Goal: Information Seeking & Learning: Learn about a topic

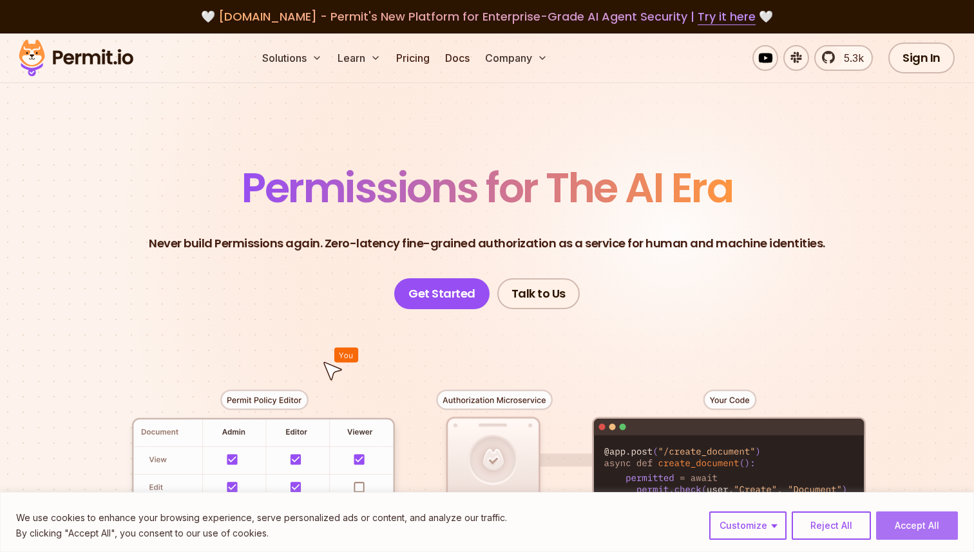
click at [914, 520] on button "Accept All" at bounding box center [917, 525] width 82 height 28
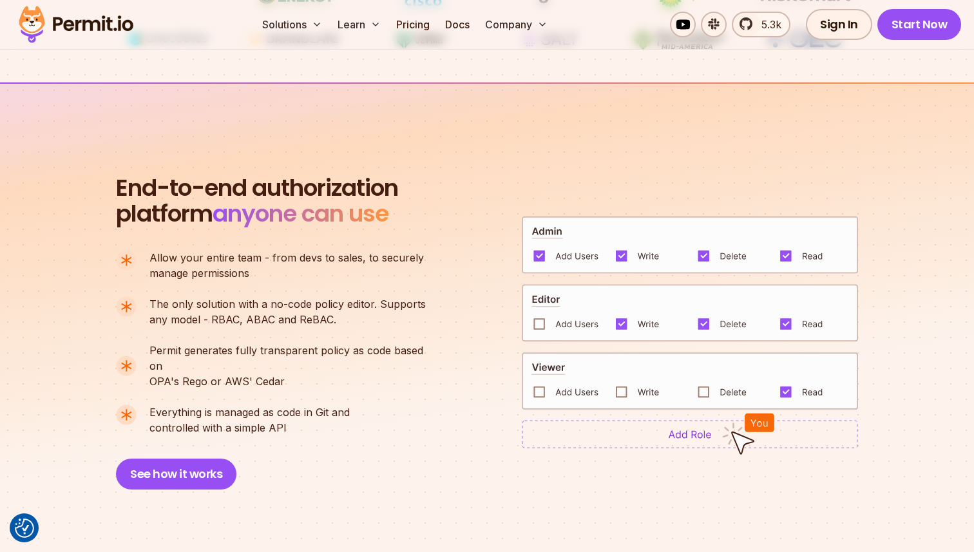
scroll to position [884, 0]
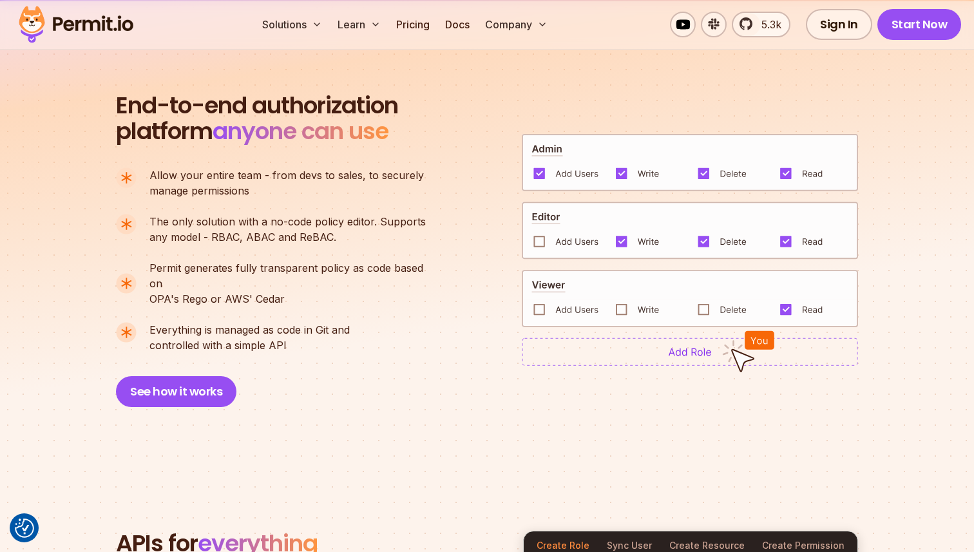
drag, startPoint x: 156, startPoint y: 175, endPoint x: 377, endPoint y: 372, distance: 297.0
click at [377, 372] on div "End-to-end authorization platform anyone can use A no-code authorization platfo…" at bounding box center [277, 250] width 322 height 314
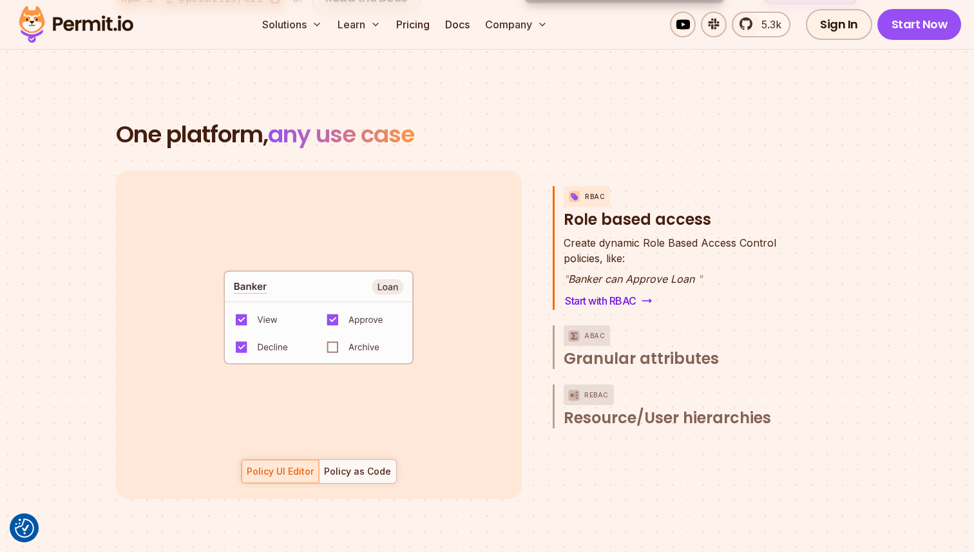
scroll to position [1863, 0]
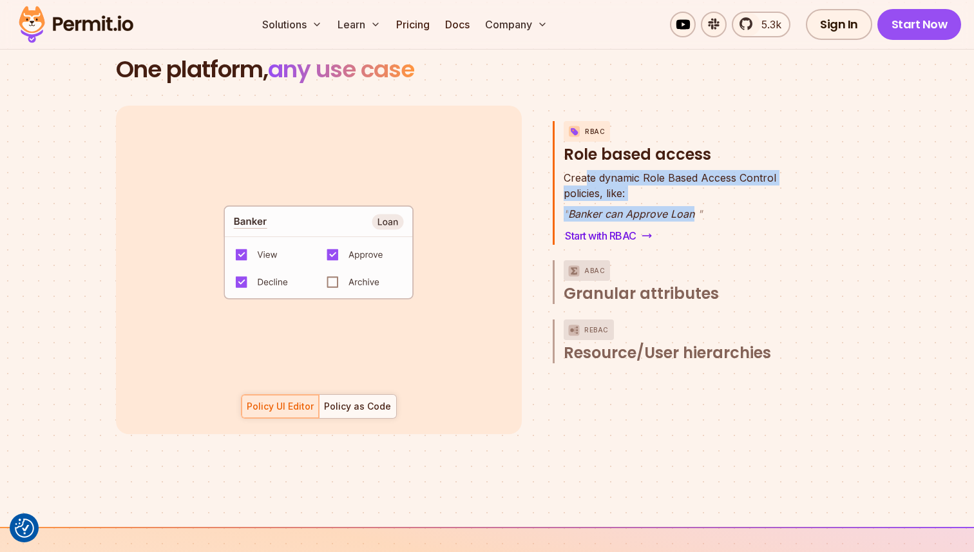
drag, startPoint x: 585, startPoint y: 159, endPoint x: 689, endPoint y: 201, distance: 111.8
click at [689, 201] on div "Create dynamic Role Based Access Control policies, like: " Banker can Approve L…" at bounding box center [670, 196] width 213 height 52
click at [689, 206] on p "" Banker can Approve Loan "" at bounding box center [670, 213] width 213 height 15
drag, startPoint x: 689, startPoint y: 201, endPoint x: 616, endPoint y: 163, distance: 82.1
click at [616, 170] on div "Create dynamic Role Based Access Control policies, like: " Banker can Approve L…" at bounding box center [670, 196] width 213 height 52
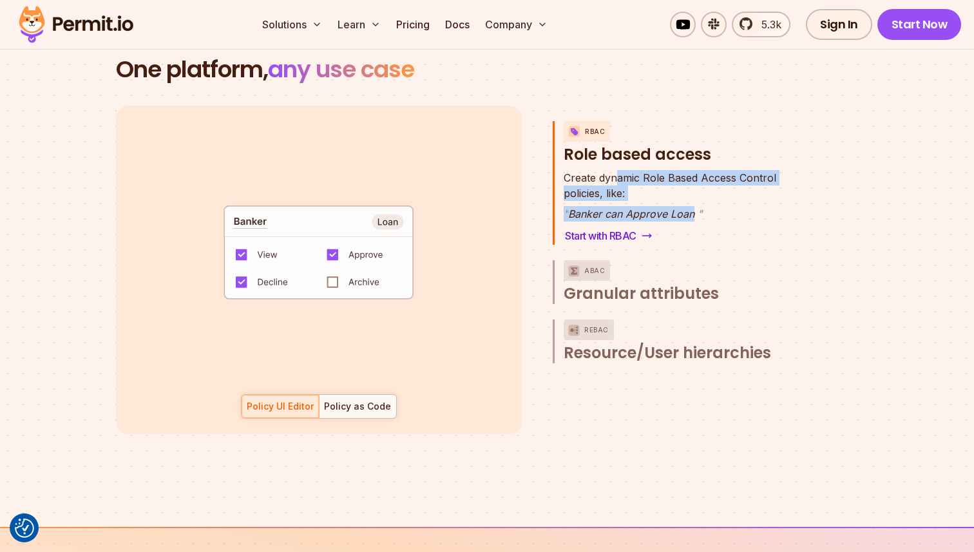
click at [616, 170] on span "Create dynamic Role Based Access Control" at bounding box center [670, 177] width 213 height 15
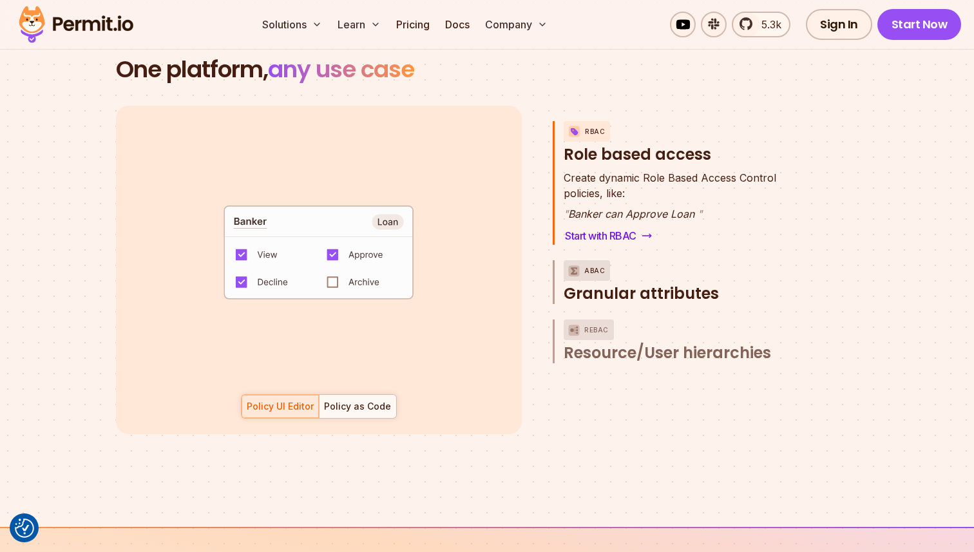
click at [654, 283] on span "Granular attributes" at bounding box center [641, 293] width 155 height 21
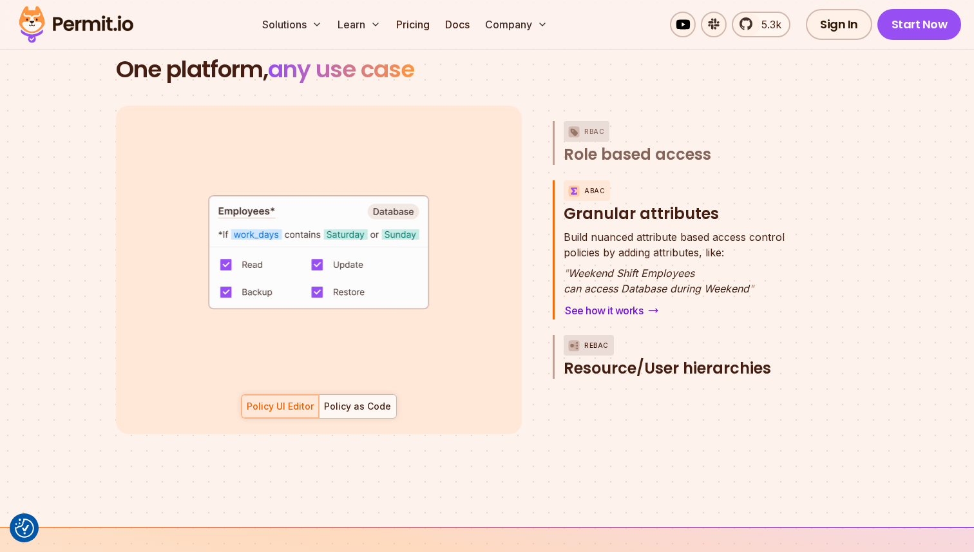
click at [646, 358] on span "Resource/User hierarchies" at bounding box center [667, 368] width 207 height 21
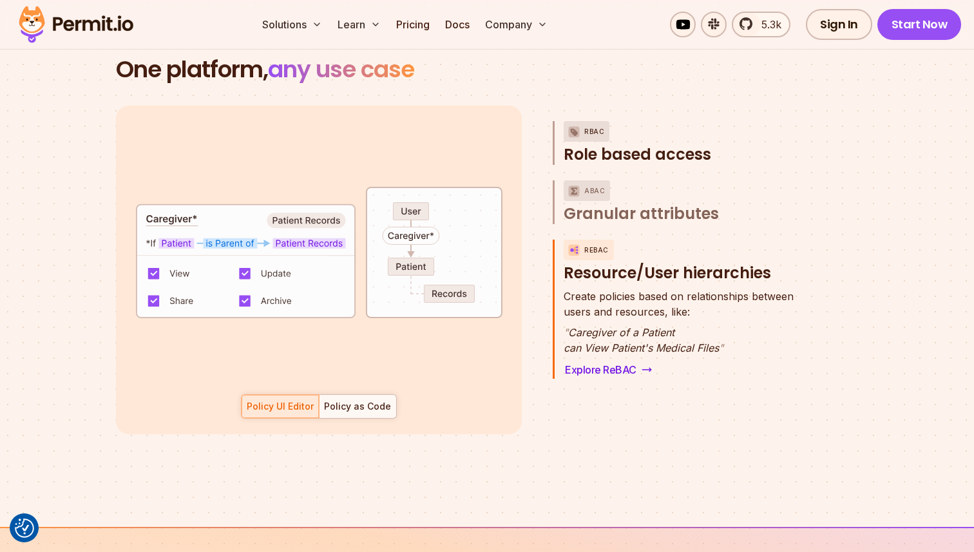
click at [659, 144] on span "Role based access" at bounding box center [638, 154] width 148 height 21
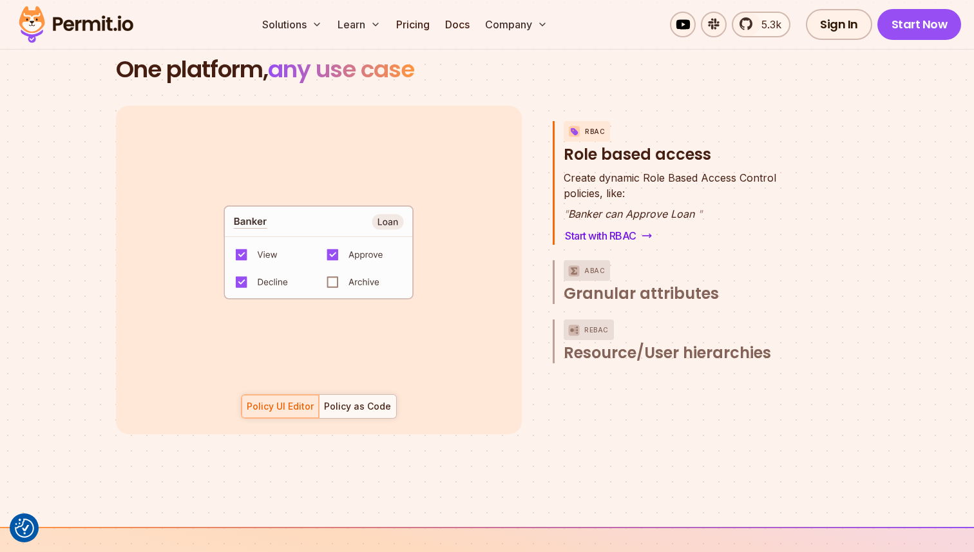
click at [283, 394] on div "Policy UI Editor Policy as Code" at bounding box center [319, 406] width 156 height 24
click at [353, 400] on div "Policy as Code" at bounding box center [357, 406] width 67 height 13
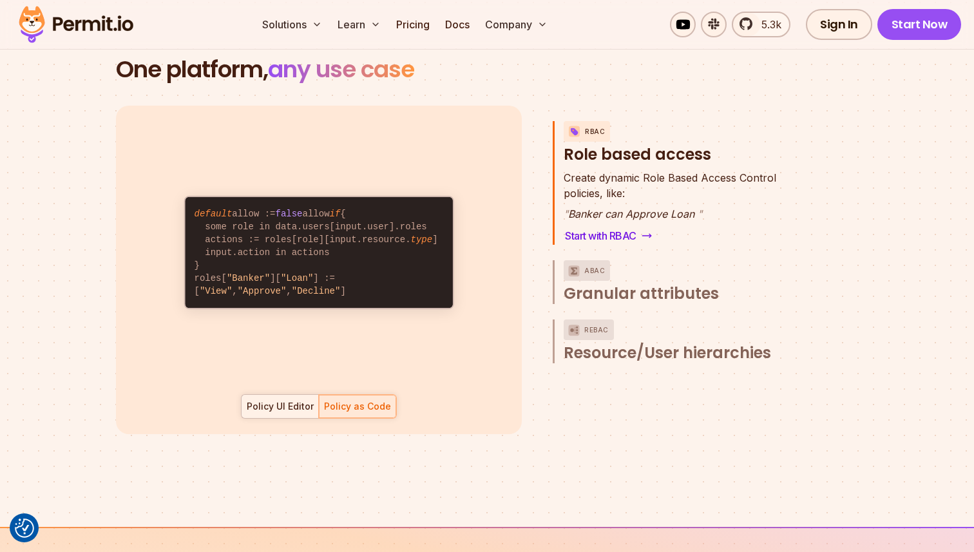
click at [282, 400] on div "Policy UI Editor" at bounding box center [280, 406] width 67 height 13
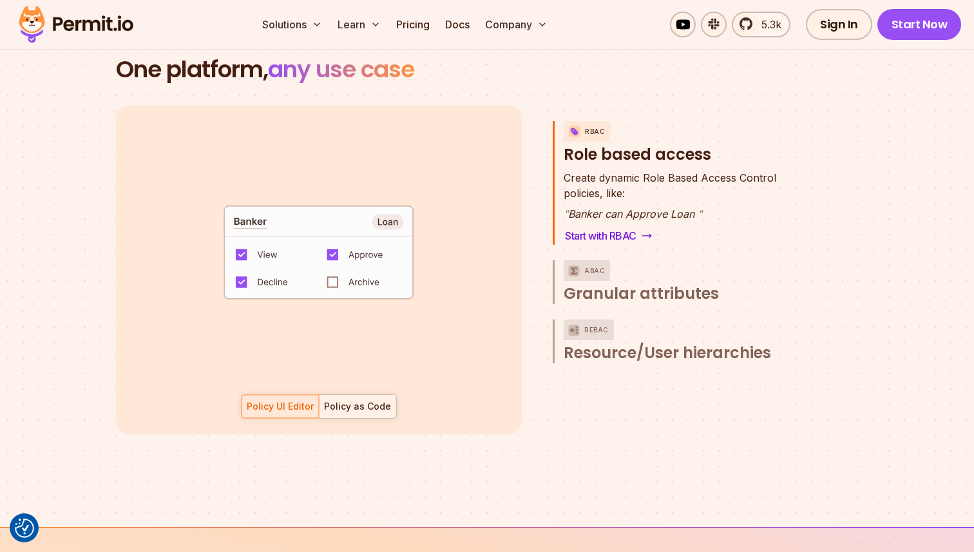
click at [359, 400] on div "Policy as Code" at bounding box center [357, 406] width 67 height 13
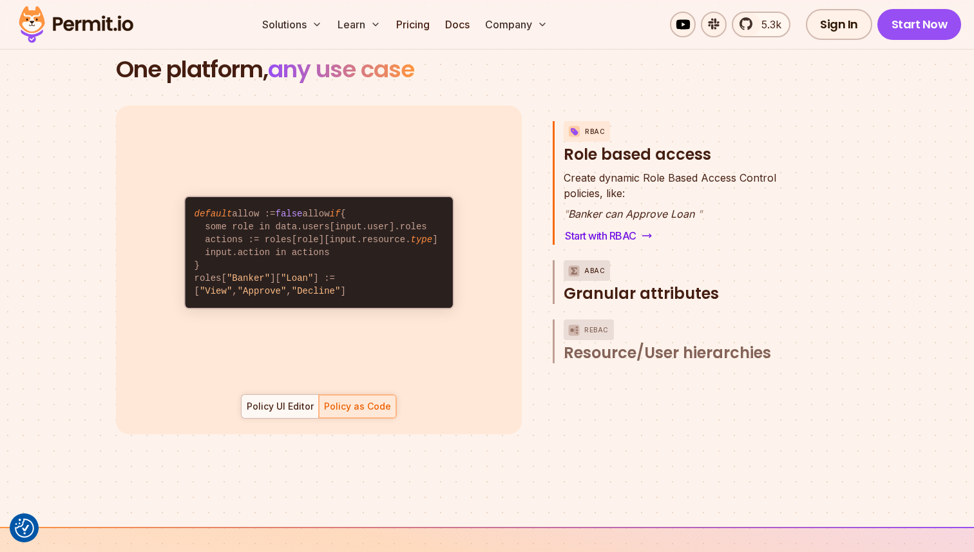
click at [635, 267] on button "ABAC Granular attributes" at bounding box center [684, 282] width 240 height 44
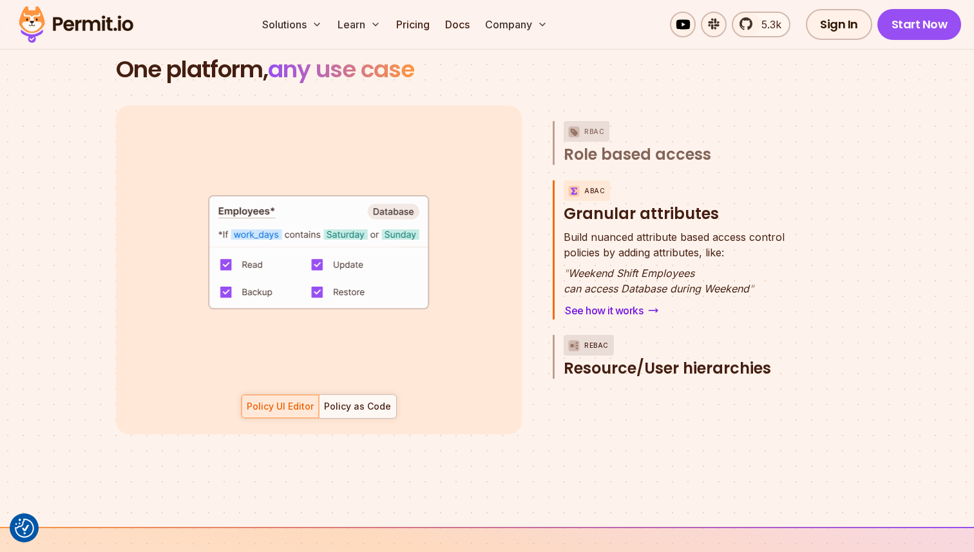
click at [647, 358] on span "Resource/User hierarchies" at bounding box center [667, 368] width 207 height 21
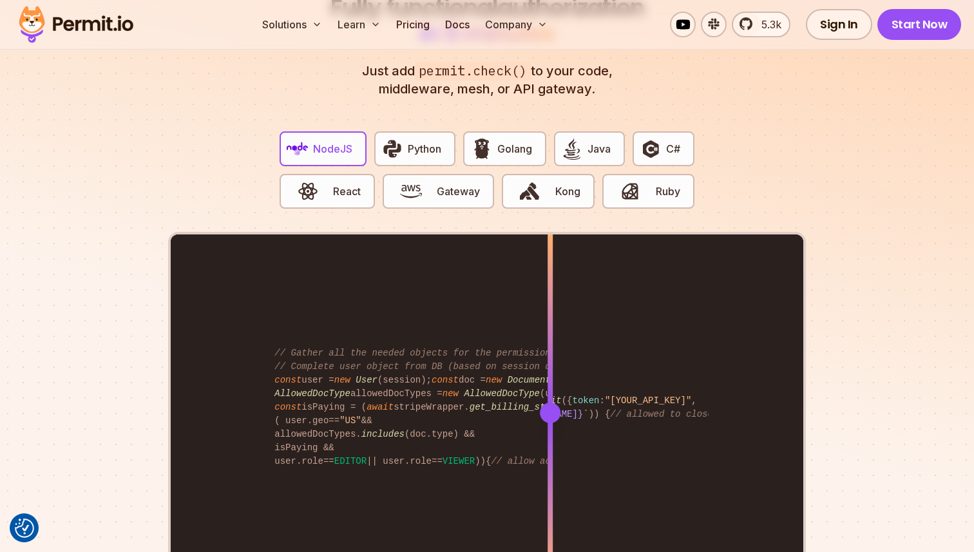
scroll to position [2582, 0]
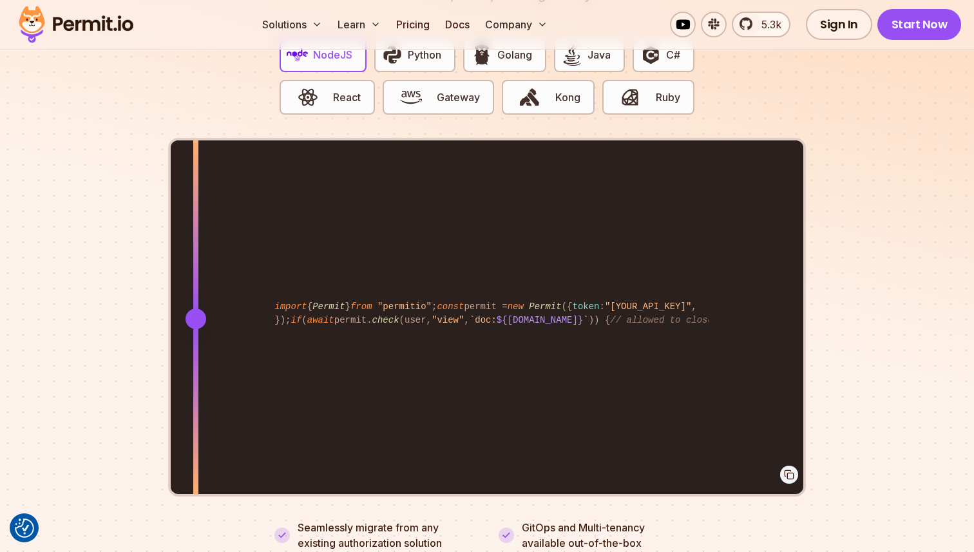
drag, startPoint x: 550, startPoint y: 307, endPoint x: 196, endPoint y: 292, distance: 354.6
click at [196, 292] on div at bounding box center [195, 318] width 5 height 356
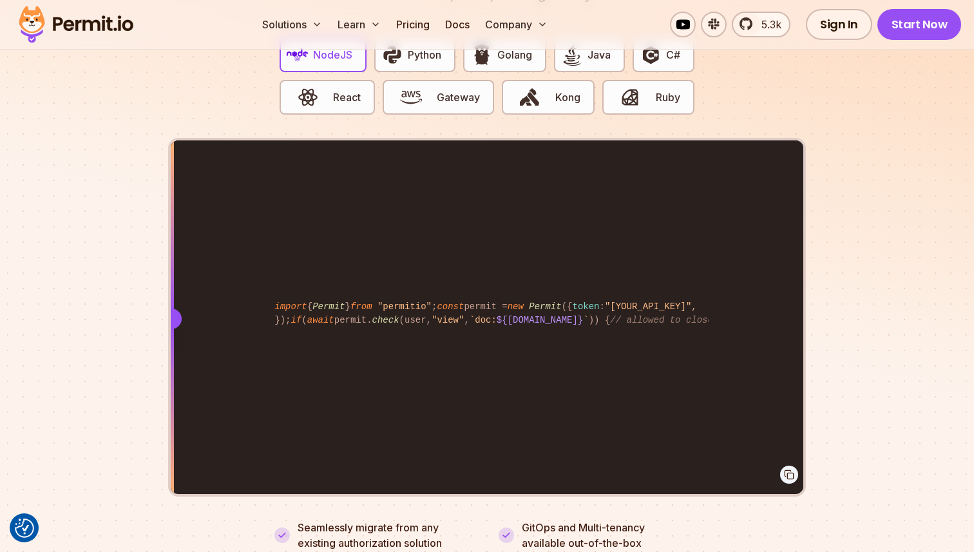
drag, startPoint x: 195, startPoint y: 305, endPoint x: 172, endPoint y: 265, distance: 46.2
click at [172, 265] on div at bounding box center [171, 318] width 5 height 356
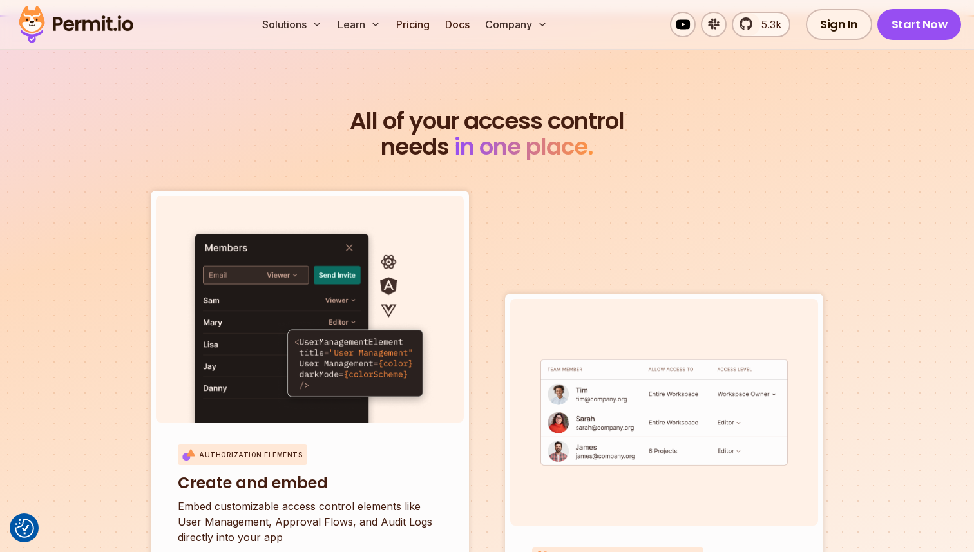
scroll to position [4276, 0]
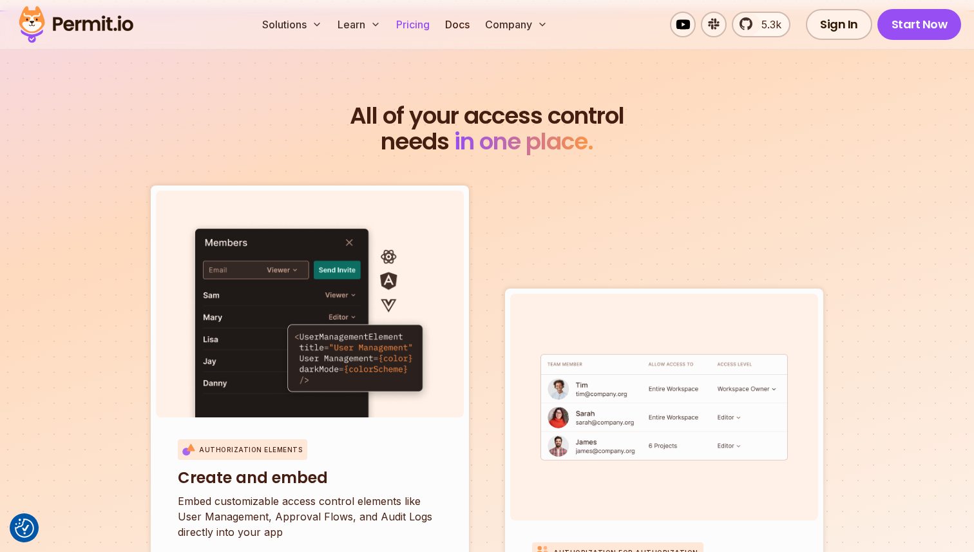
click at [419, 19] on link "Pricing" at bounding box center [413, 25] width 44 height 26
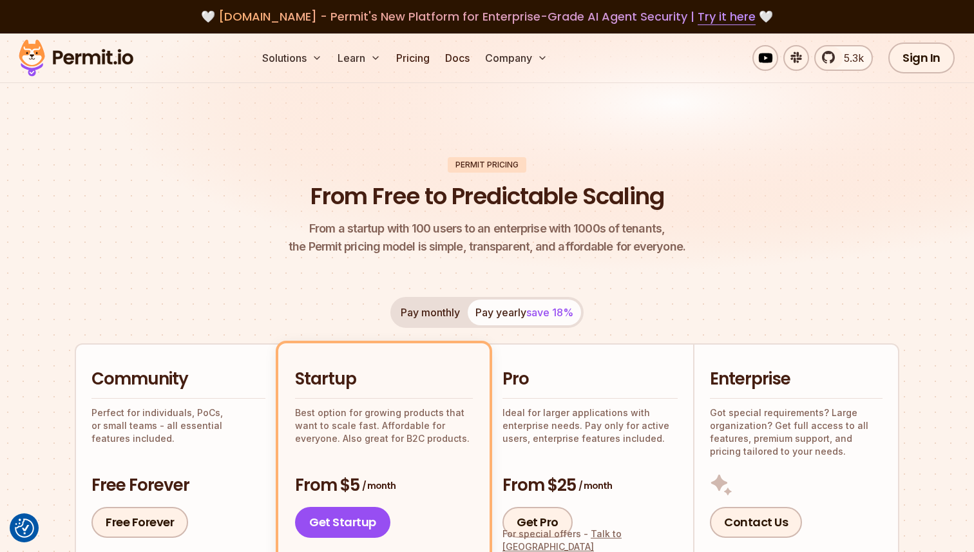
click at [754, 213] on header "Permit Pricing From Free to Predictable Scaling From a startup with 100 users t…" at bounding box center [487, 206] width 824 height 99
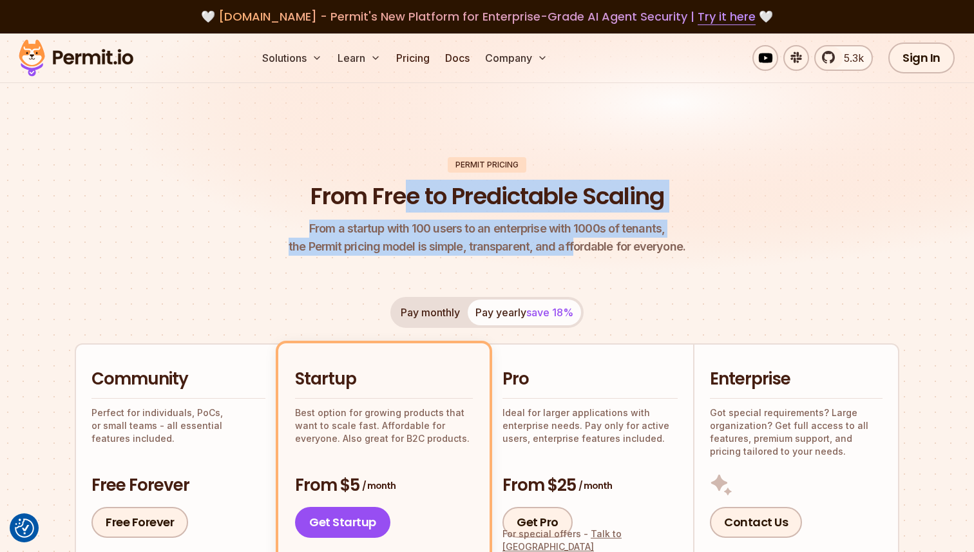
drag, startPoint x: 400, startPoint y: 202, endPoint x: 571, endPoint y: 250, distance: 177.2
click at [571, 250] on header "Permit Pricing From Free to Predictable Scaling From a startup with 100 users t…" at bounding box center [487, 206] width 824 height 99
click at [571, 250] on p "From a startup with 100 users to an enterprise with 1000s of tenants, the Permi…" at bounding box center [487, 238] width 397 height 36
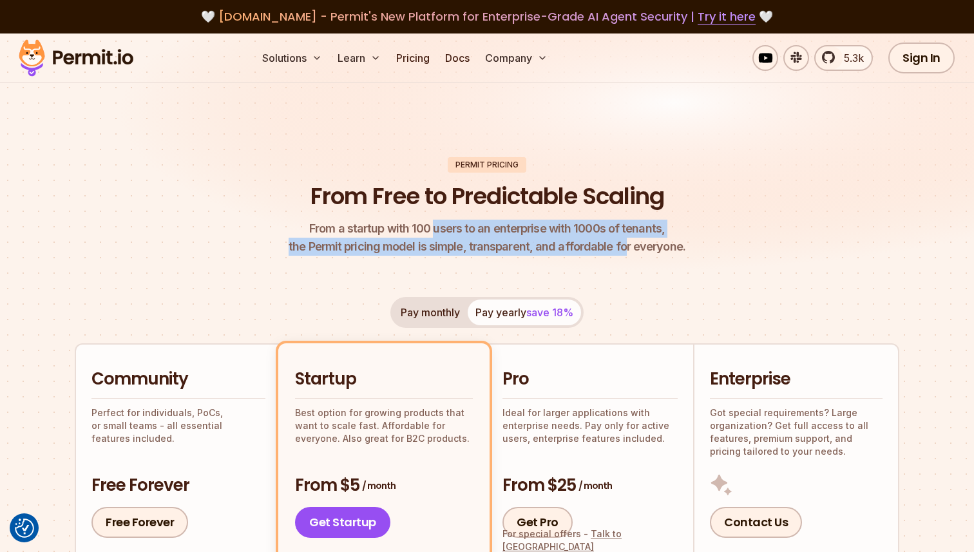
drag, startPoint x: 620, startPoint y: 242, endPoint x: 435, endPoint y: 234, distance: 185.7
click at [435, 234] on p "From a startup with 100 users to an enterprise with 1000s of tenants, the Permi…" at bounding box center [487, 238] width 397 height 36
click at [435, 234] on span "From a startup with 100 users to an enterprise with 1000s of tenants," at bounding box center [487, 229] width 397 height 18
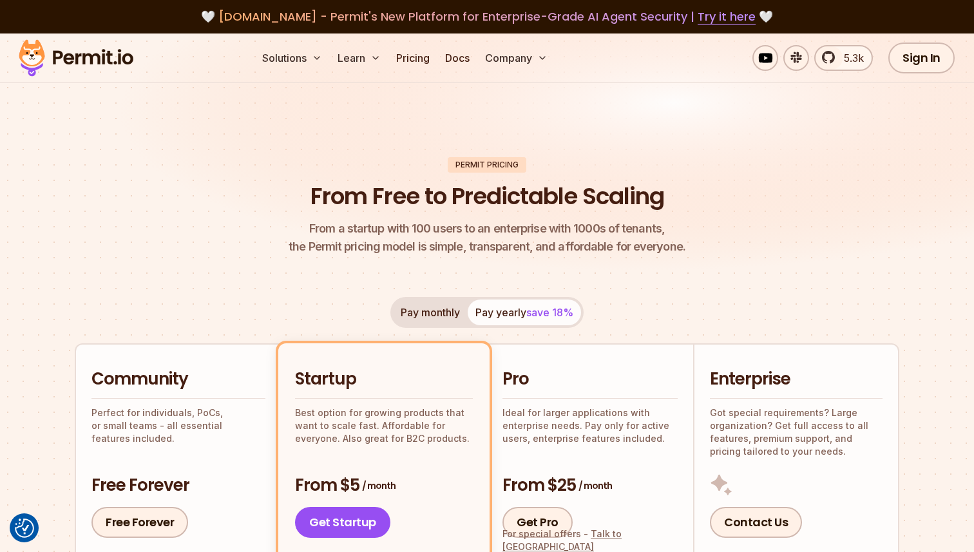
click at [486, 229] on span "From a startup with 100 users to an enterprise with 1000s of tenants," at bounding box center [487, 229] width 397 height 18
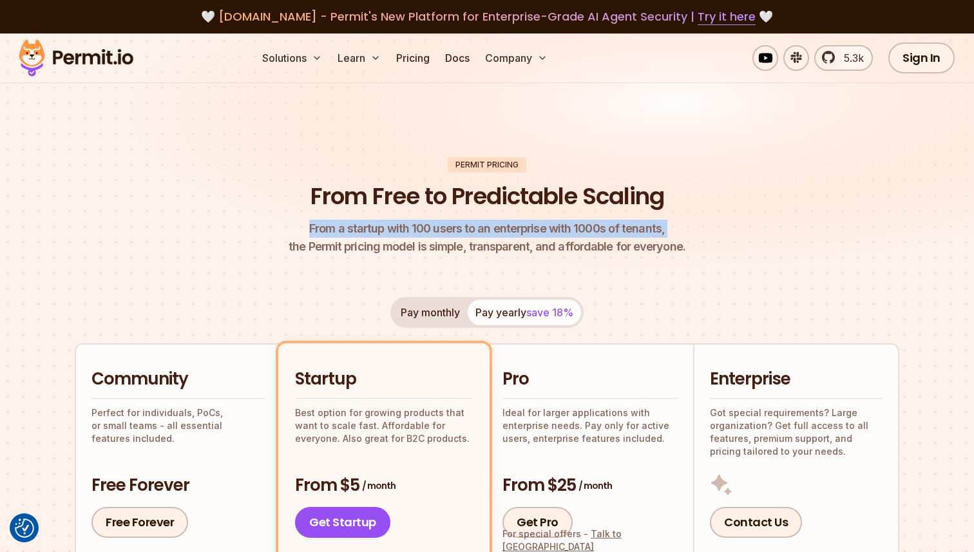
click at [486, 229] on span "From a startup with 100 users to an enterprise with 1000s of tenants," at bounding box center [487, 229] width 397 height 18
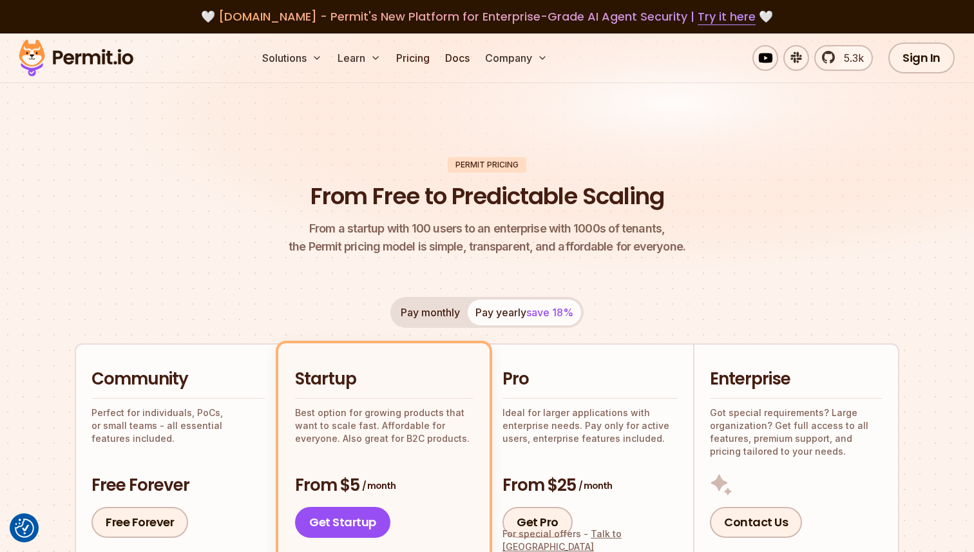
click at [451, 229] on span "From a startup with 100 users to an enterprise with 1000s of tenants," at bounding box center [487, 229] width 397 height 18
click at [511, 230] on span "From a startup with 100 users to an enterprise with 1000s of tenants," at bounding box center [487, 229] width 397 height 18
click at [450, 229] on span "From a startup with 100 users to an enterprise with 1000s of tenants," at bounding box center [487, 229] width 397 height 18
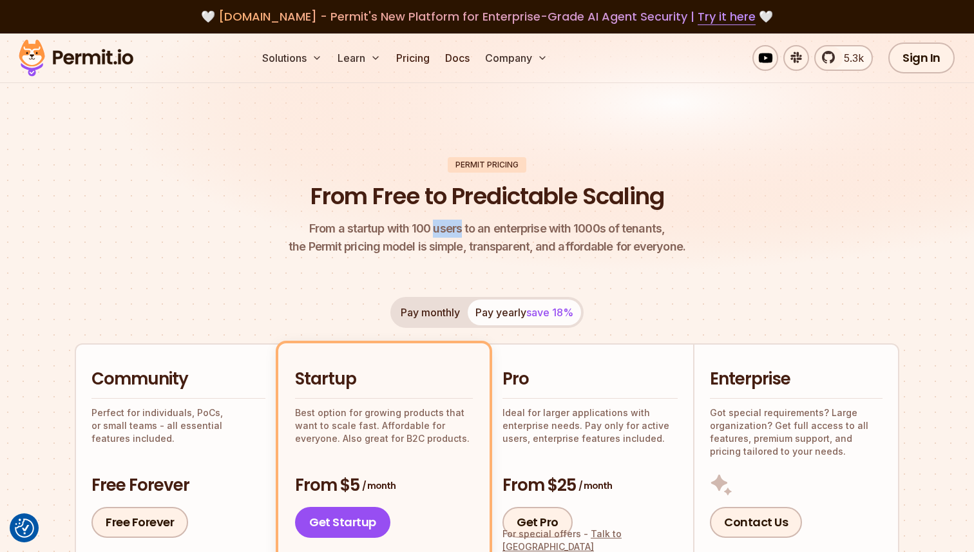
click at [450, 229] on span "From a startup with 100 users to an enterprise with 1000s of tenants," at bounding box center [487, 229] width 397 height 18
click at [539, 229] on span "From a startup with 100 users to an enterprise with 1000s of tenants," at bounding box center [487, 229] width 397 height 18
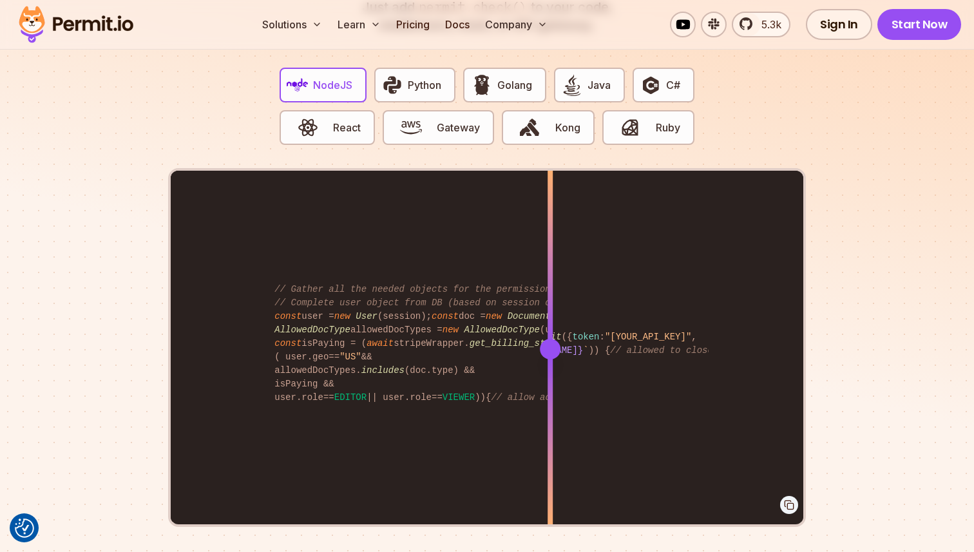
scroll to position [2546, 0]
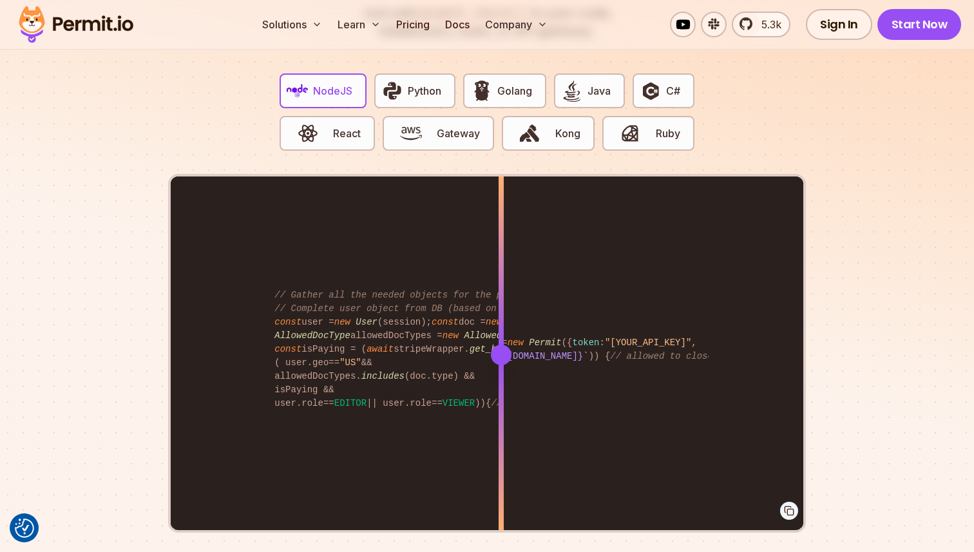
drag, startPoint x: 550, startPoint y: 337, endPoint x: 499, endPoint y: 308, distance: 58.6
click at [499, 308] on div at bounding box center [501, 354] width 5 height 356
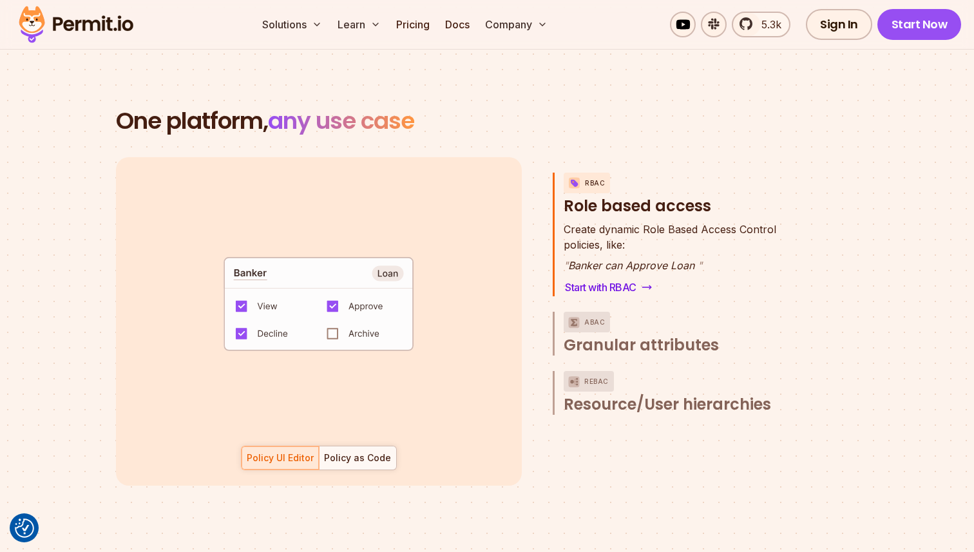
scroll to position [1827, 0]
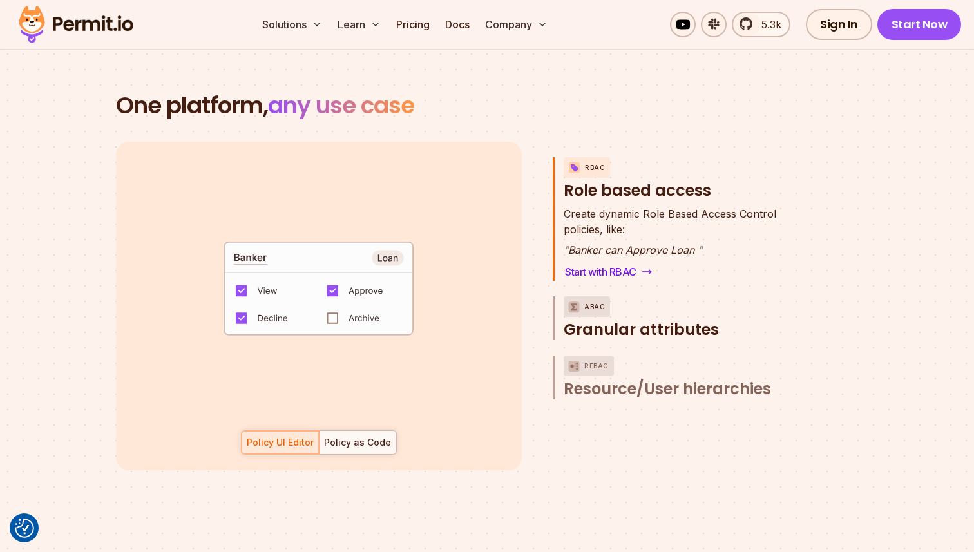
click at [598, 300] on p "ABAC" at bounding box center [594, 306] width 21 height 21
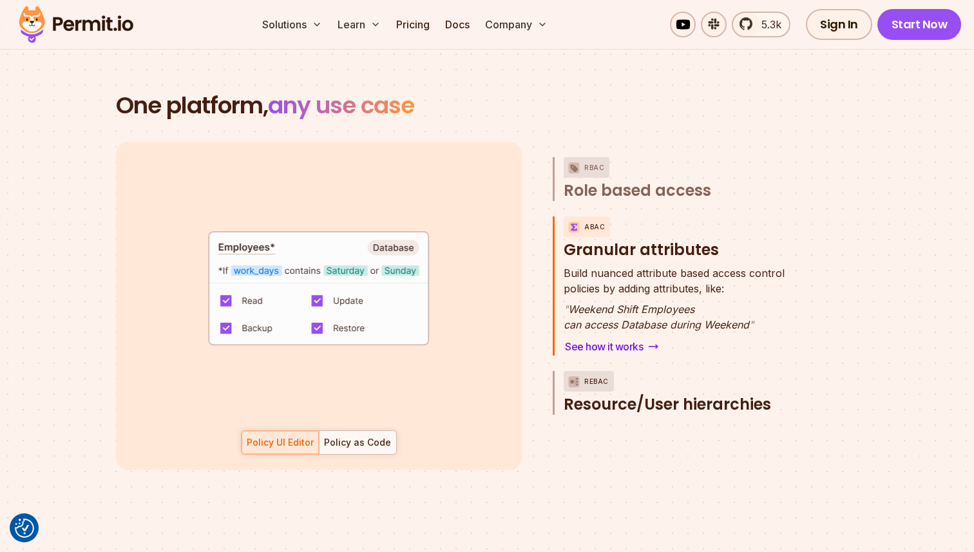
click at [600, 371] on p "ReBAC" at bounding box center [596, 381] width 24 height 21
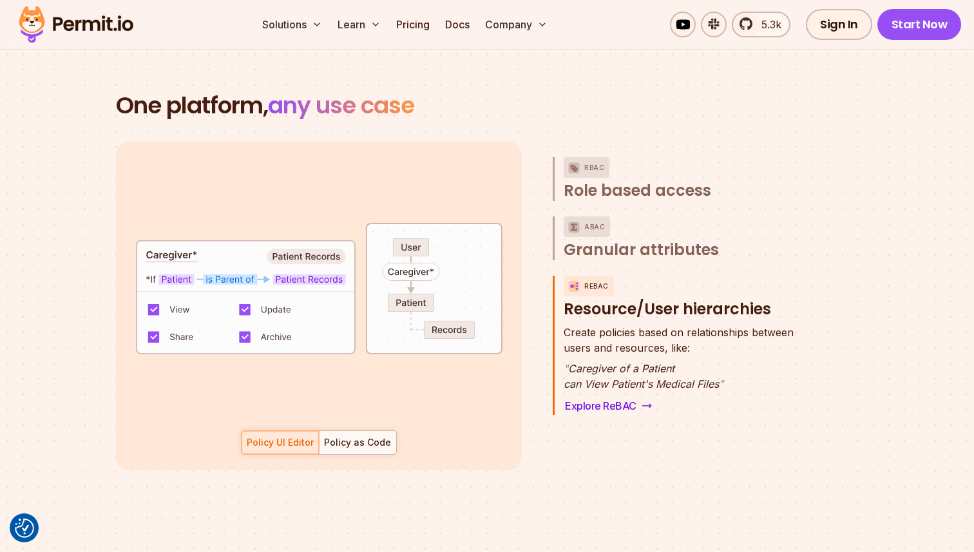
click at [262, 431] on div "Policy UI Editor Policy as Code" at bounding box center [319, 442] width 156 height 24
click at [361, 436] on div "Policy as Code" at bounding box center [357, 442] width 67 height 13
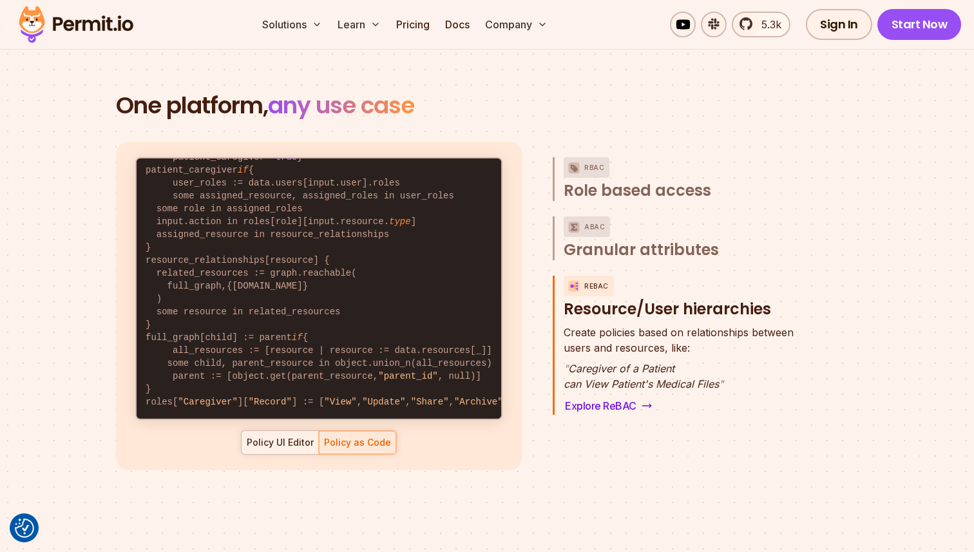
click at [271, 431] on div at bounding box center [280, 442] width 77 height 23
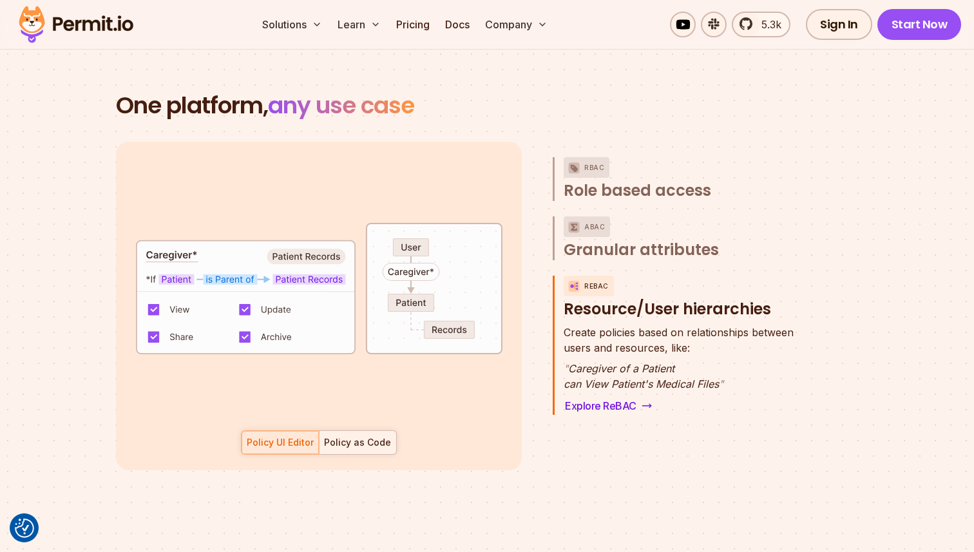
click at [349, 435] on div at bounding box center [357, 442] width 77 height 23
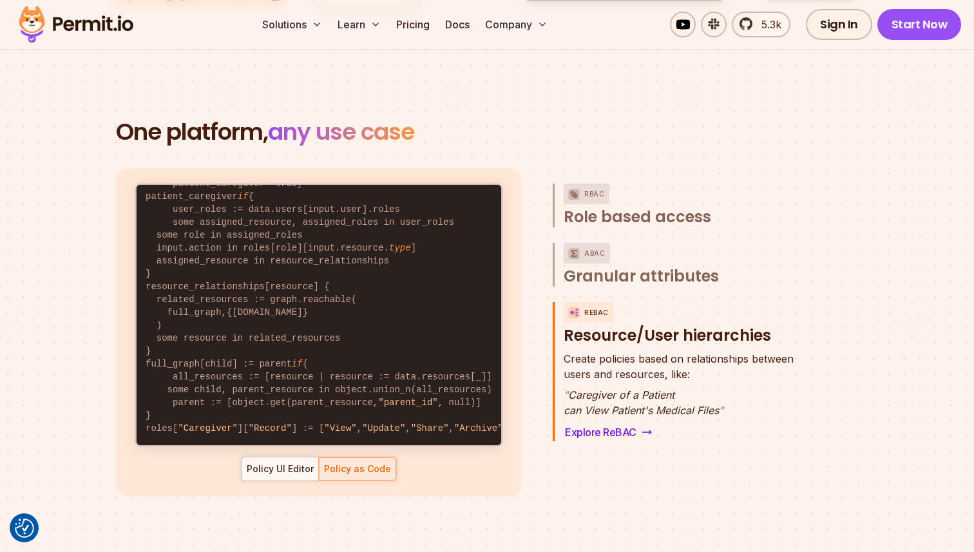
scroll to position [1771, 0]
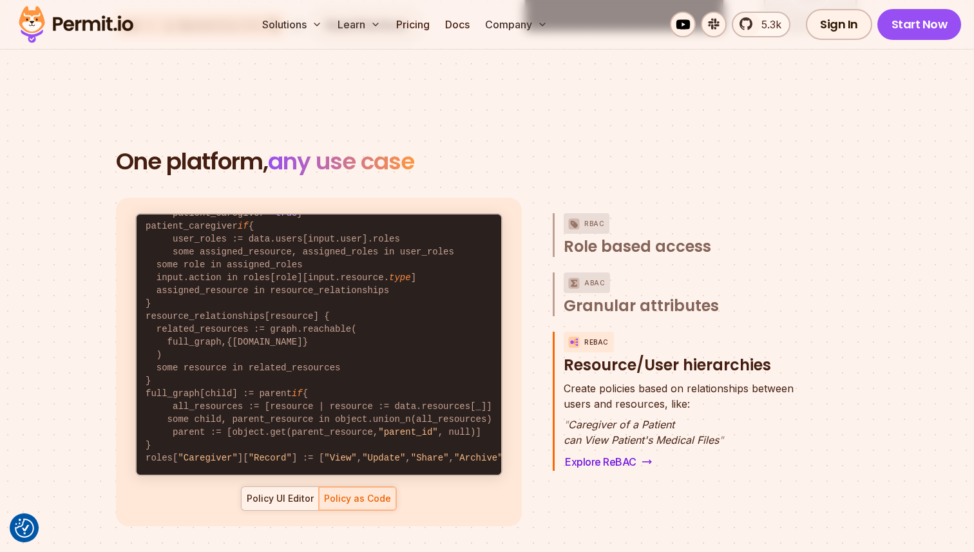
click at [297, 492] on div "Policy UI Editor" at bounding box center [280, 498] width 67 height 13
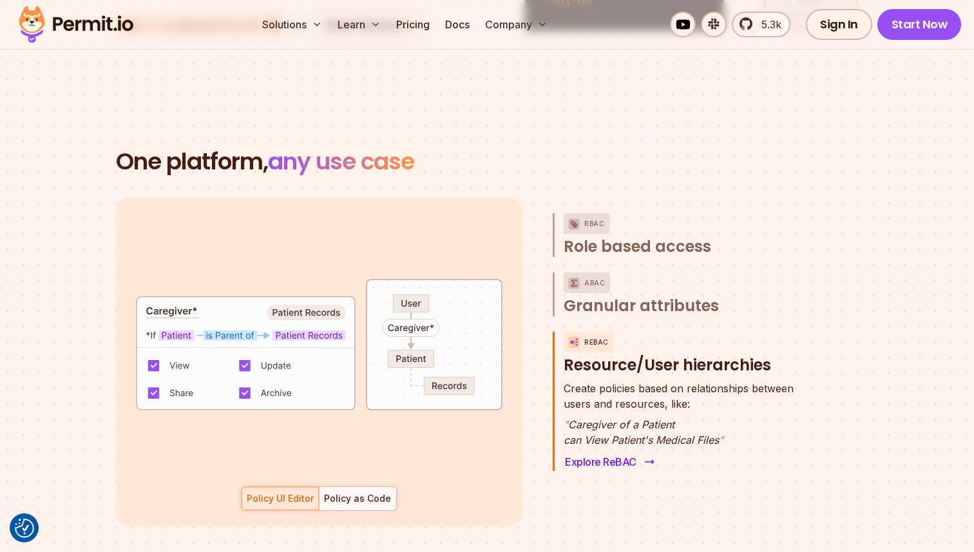
click at [616, 453] on link "Explore ReBAC" at bounding box center [609, 462] width 90 height 18
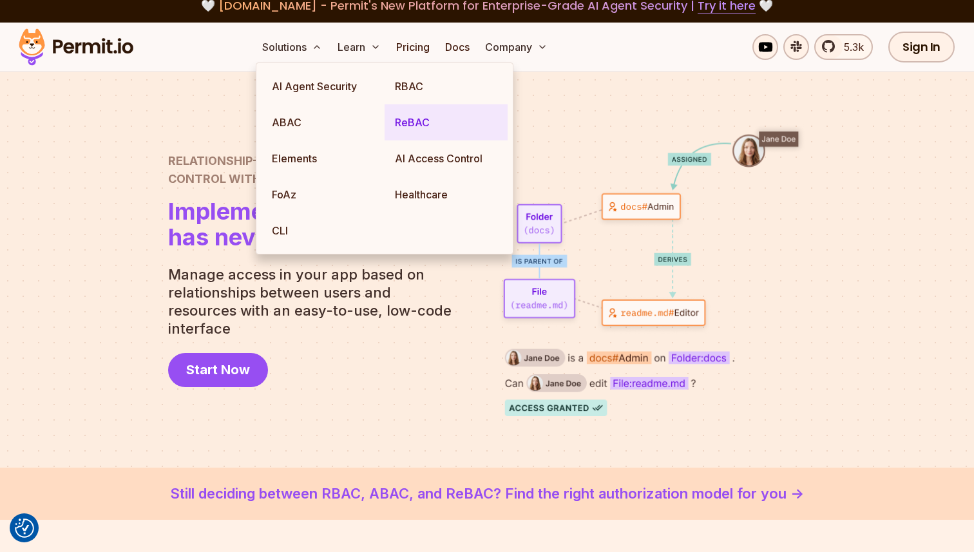
click at [413, 119] on link "ReBAC" at bounding box center [446, 122] width 123 height 36
click at [409, 122] on link "ReBAC" at bounding box center [446, 122] width 123 height 36
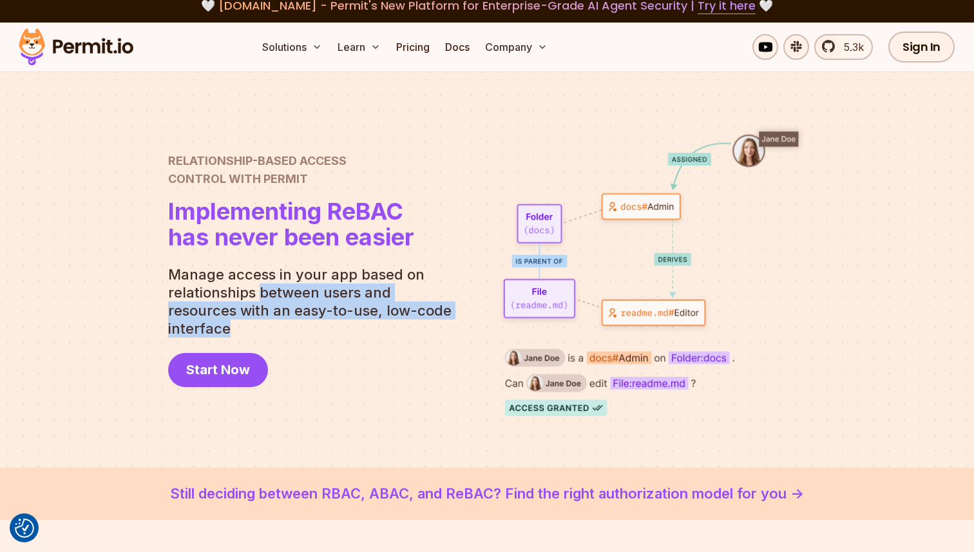
drag, startPoint x: 258, startPoint y: 296, endPoint x: 389, endPoint y: 345, distance: 139.6
click at [389, 345] on div "Relationship-Based Access Control with Permit Relationship Based Access Control…" at bounding box center [315, 269] width 294 height 235
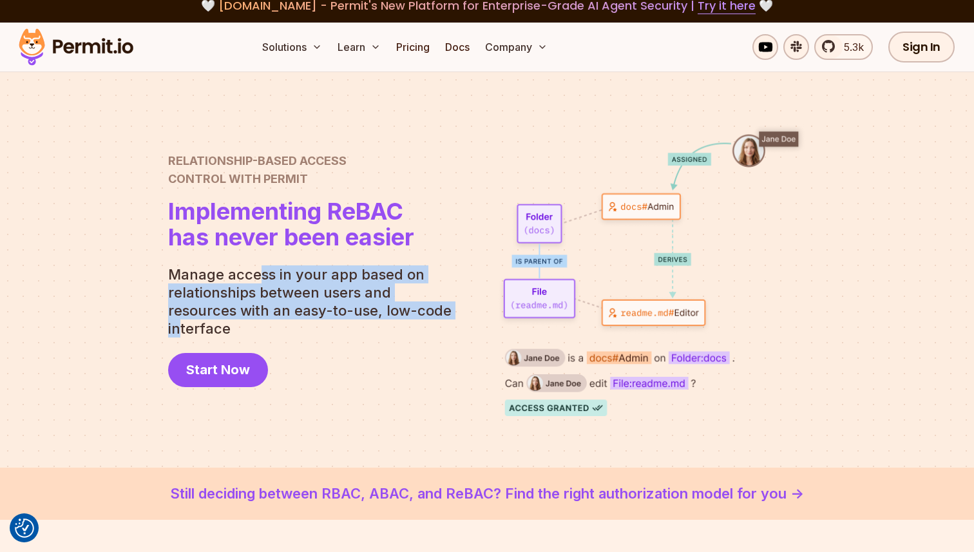
drag, startPoint x: 390, startPoint y: 323, endPoint x: 258, endPoint y: 286, distance: 137.2
click at [258, 286] on p "Manage access in your app based on relationships between users and resources wi…" at bounding box center [315, 301] width 294 height 72
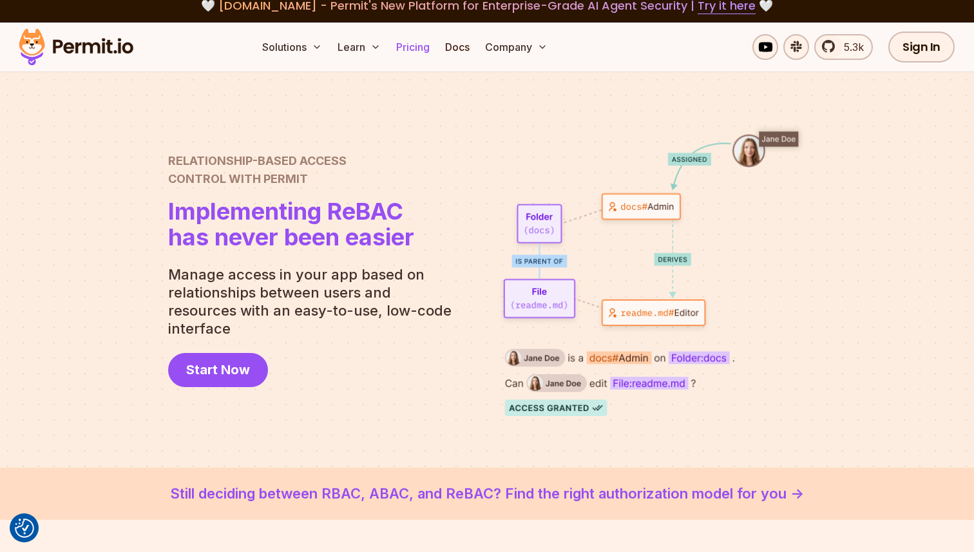
click at [416, 48] on link "Pricing" at bounding box center [413, 47] width 44 height 26
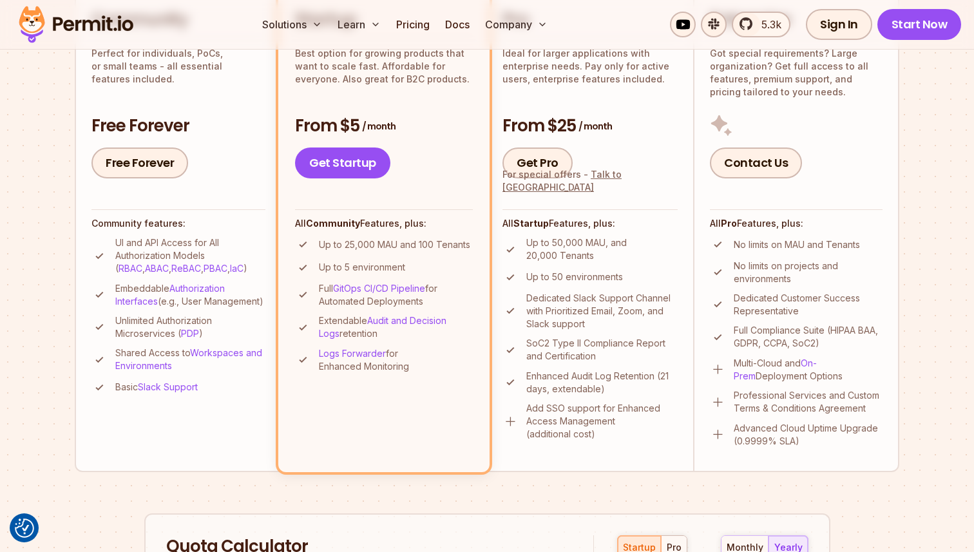
scroll to position [414, 0]
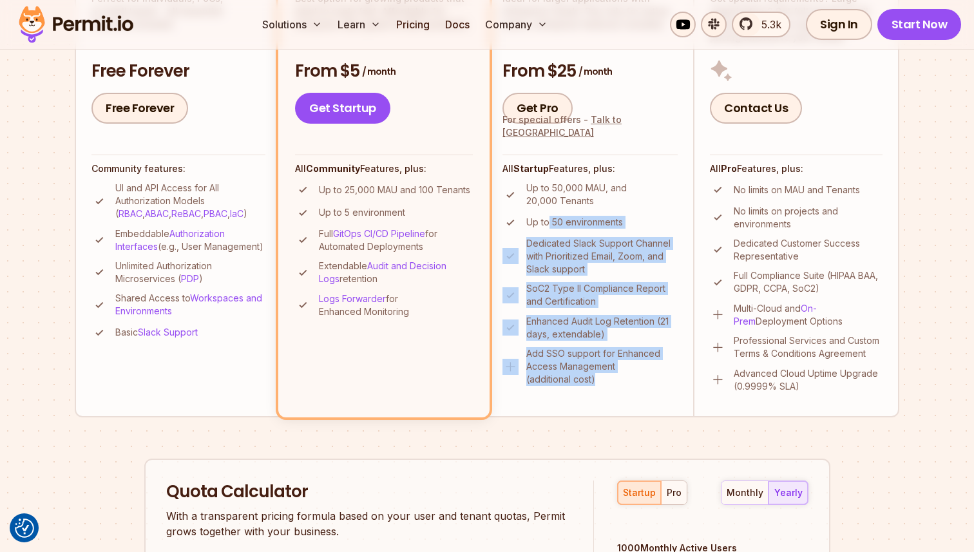
drag, startPoint x: 549, startPoint y: 220, endPoint x: 599, endPoint y: 378, distance: 165.6
click at [599, 378] on ul "Up to 50,000 MAU, and 20,000 Tenants Up to 50 environments Dedicated Slack Supp…" at bounding box center [589, 284] width 175 height 204
click at [599, 378] on p "Add SSO support for Enhanced Access Management (additional cost)" at bounding box center [601, 366] width 151 height 39
drag, startPoint x: 634, startPoint y: 377, endPoint x: 543, endPoint y: 189, distance: 208.6
click at [543, 189] on ul "Up to 50,000 MAU, and 20,000 Tenants Up to 50 environments Dedicated Slack Supp…" at bounding box center [589, 284] width 175 height 204
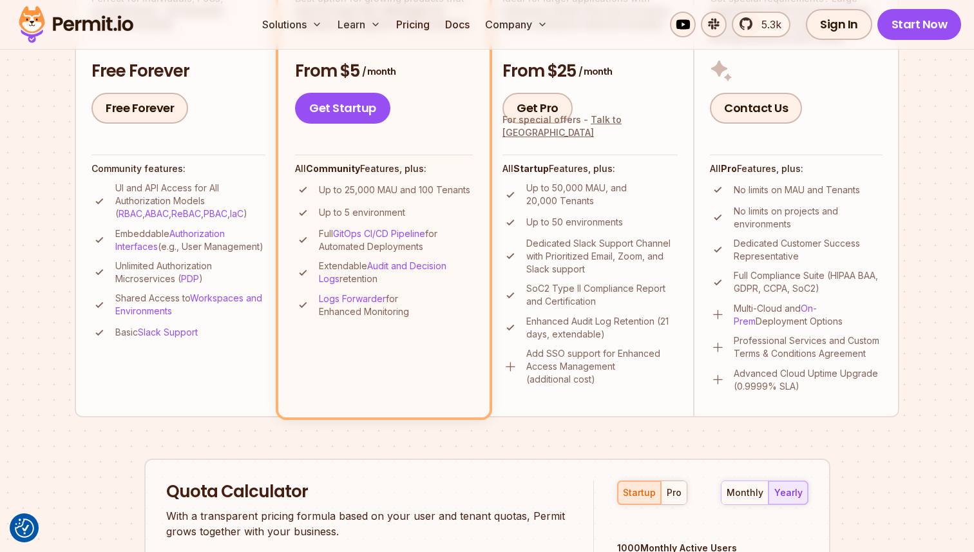
click at [643, 159] on div "All Startup Features, plus: Up to 50,000 MAU, and 20,000 Tenants Up to 50 envir…" at bounding box center [589, 270] width 175 height 231
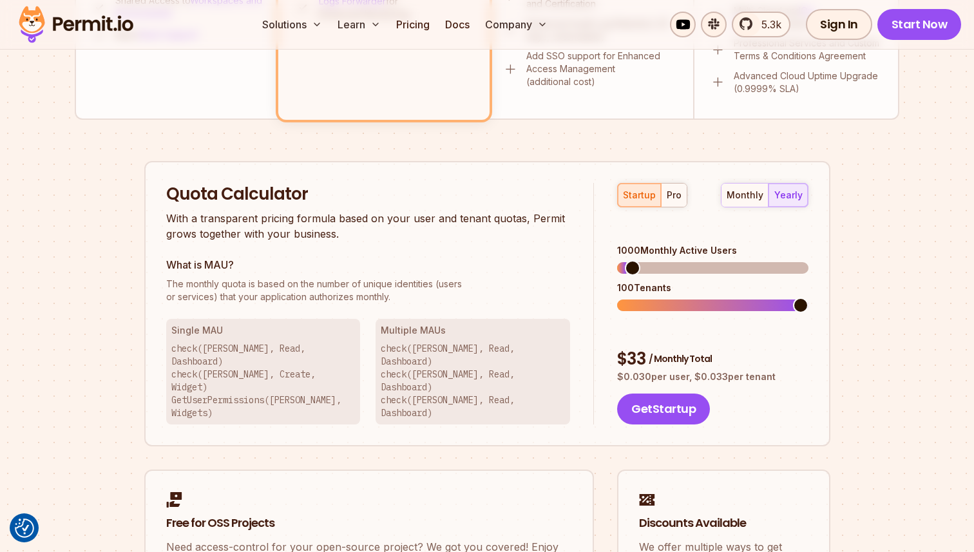
scroll to position [744, 0]
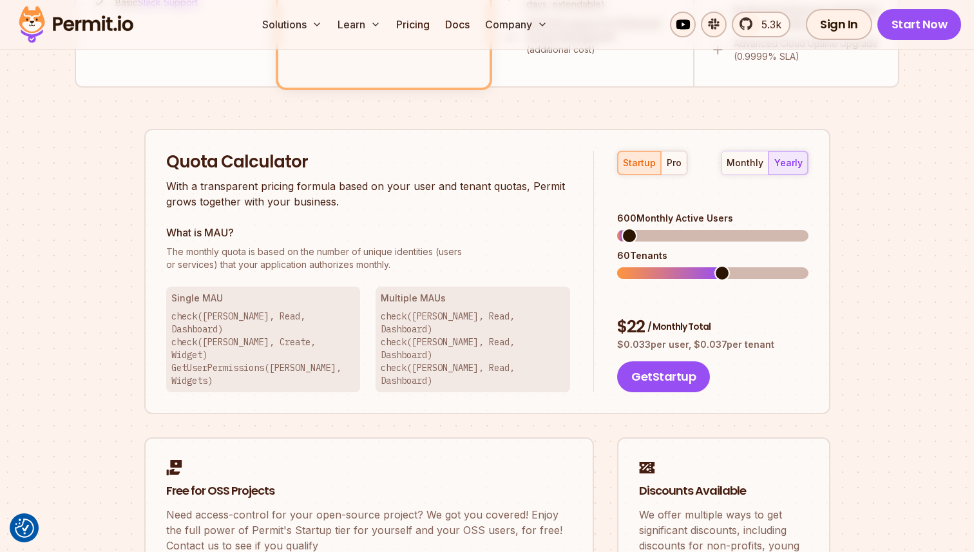
click at [622, 228] on span at bounding box center [629, 235] width 15 height 15
click at [617, 274] on span at bounding box center [624, 272] width 15 height 15
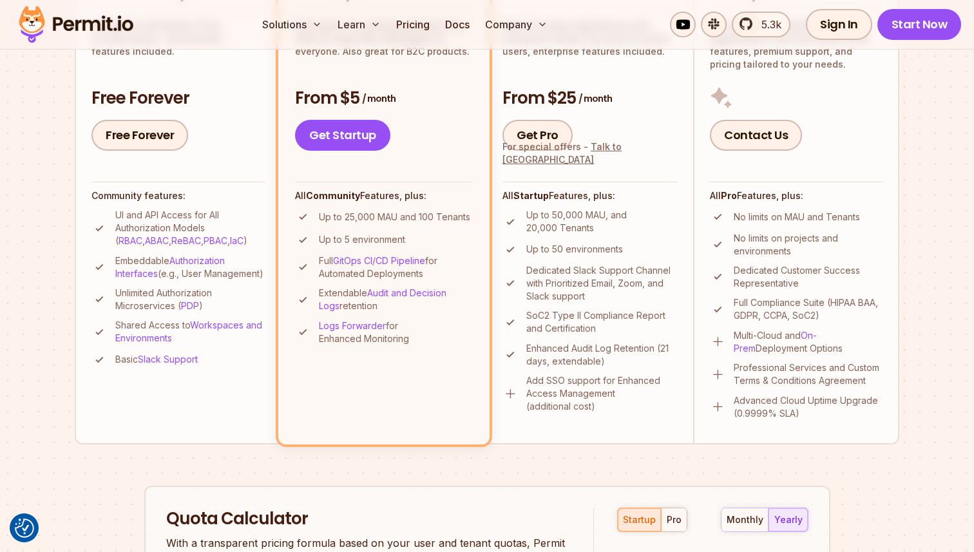
scroll to position [375, 0]
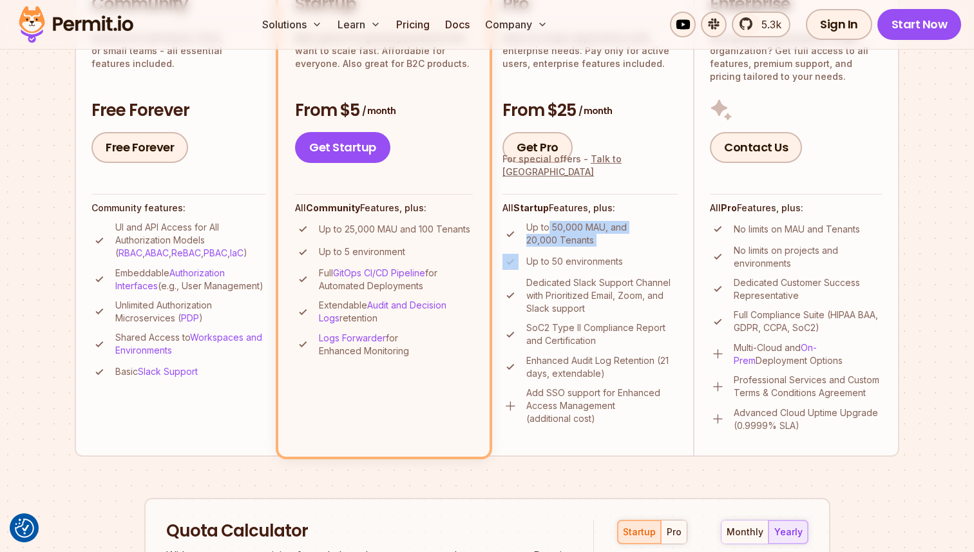
drag, startPoint x: 550, startPoint y: 229, endPoint x: 625, endPoint y: 254, distance: 78.6
click at [625, 254] on ul "Up to 50,000 MAU, and 20,000 Tenants Up to 50 environments Dedicated Slack Supp…" at bounding box center [589, 323] width 175 height 204
click at [625, 254] on li "Up to 50 environments" at bounding box center [589, 262] width 175 height 16
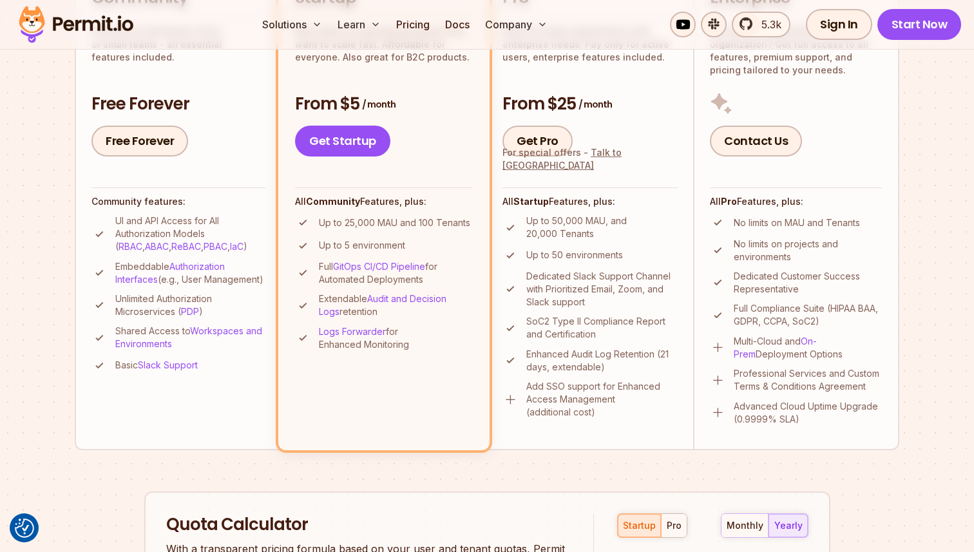
scroll to position [383, 0]
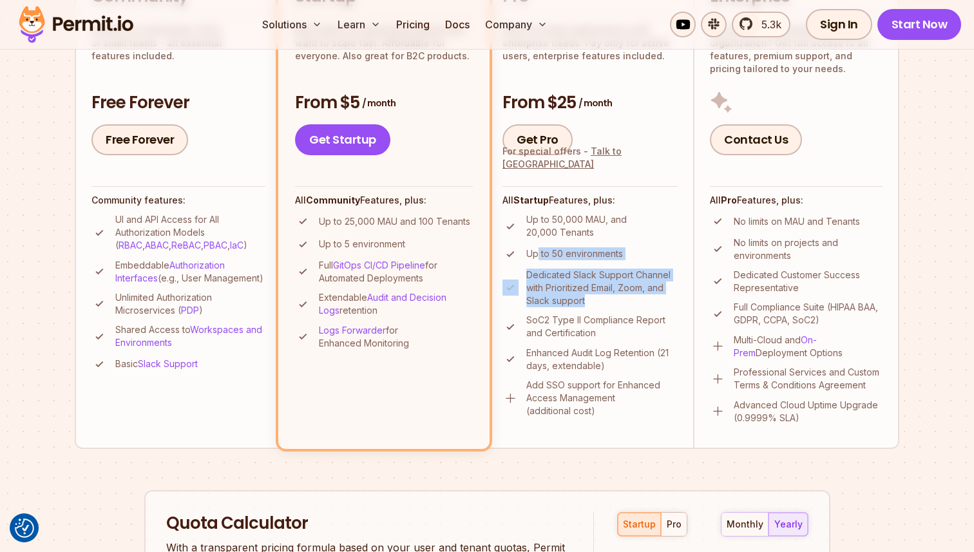
drag, startPoint x: 539, startPoint y: 251, endPoint x: 611, endPoint y: 309, distance: 93.0
click at [611, 309] on ul "Up to 50,000 MAU, and 20,000 Tenants Up to 50 environments Dedicated Slack Supp…" at bounding box center [589, 315] width 175 height 204
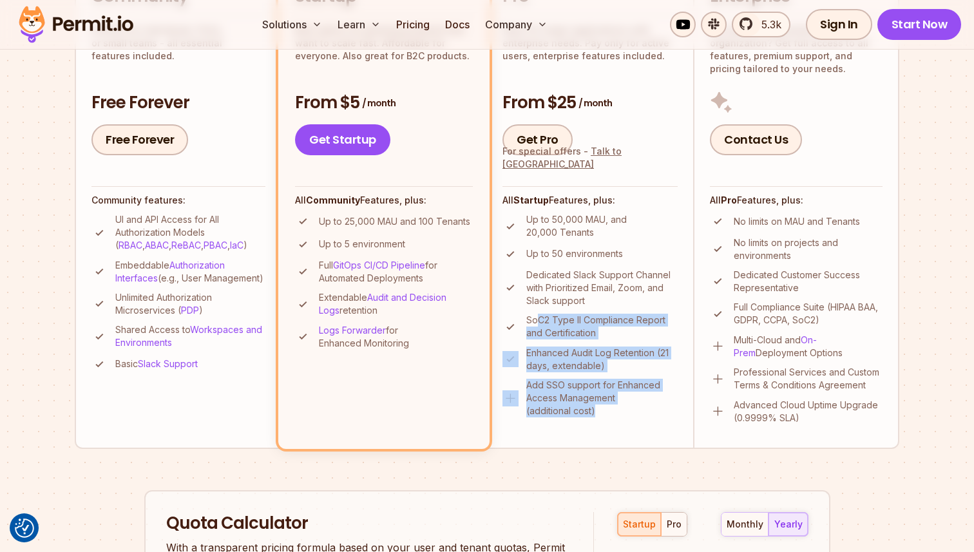
drag, startPoint x: 538, startPoint y: 323, endPoint x: 625, endPoint y: 418, distance: 128.1
click at [625, 418] on li "Pro Ideal for larger applications with enterprise needs. Pay only for active us…" at bounding box center [590, 205] width 206 height 488
drag, startPoint x: 625, startPoint y: 415, endPoint x: 546, endPoint y: 289, distance: 149.4
click at [546, 289] on ul "Up to 50,000 MAU, and 20,000 Tenants Up to 50 environments Dedicated Slack Supp…" at bounding box center [589, 315] width 175 height 204
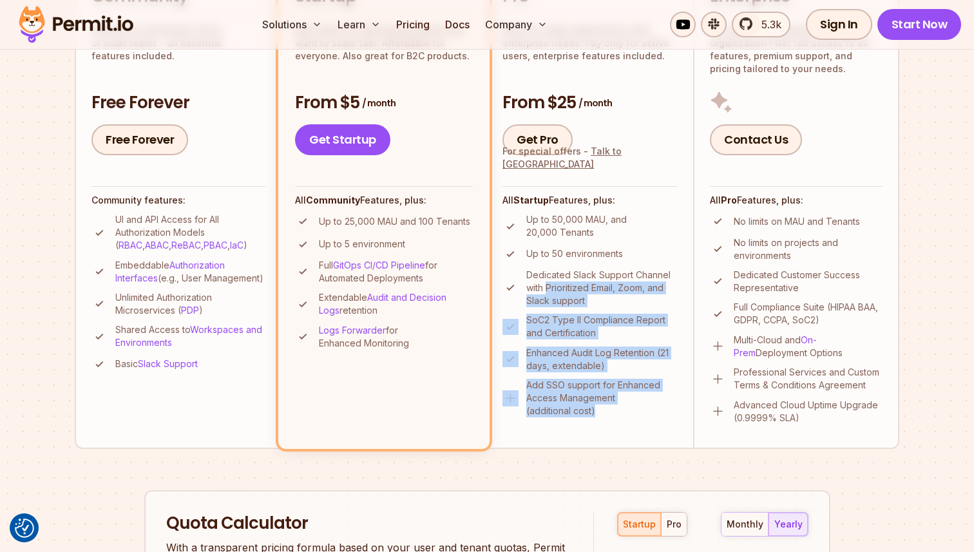
click at [546, 289] on p "Dedicated Slack Support Channel with Prioritized Email, Zoom, and Slack support" at bounding box center [601, 288] width 151 height 39
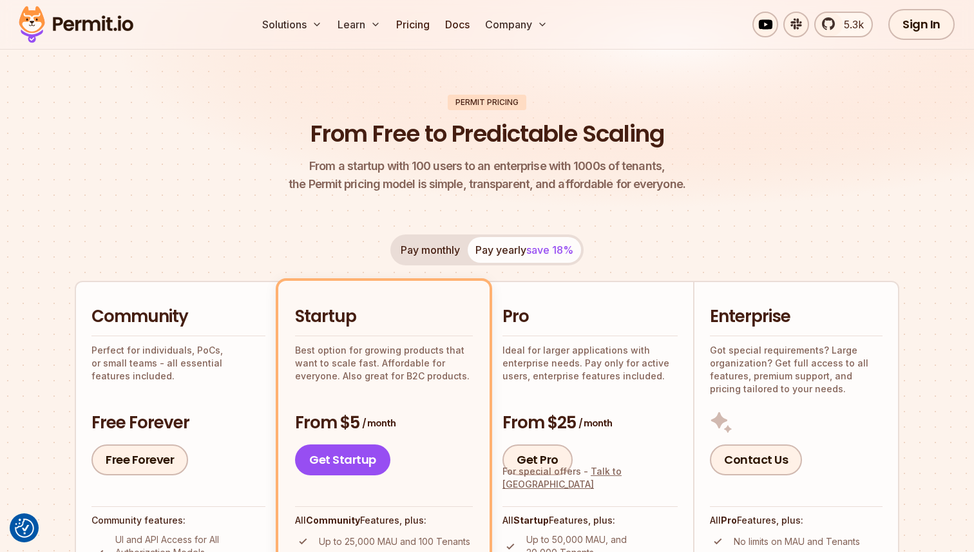
scroll to position [50, 0]
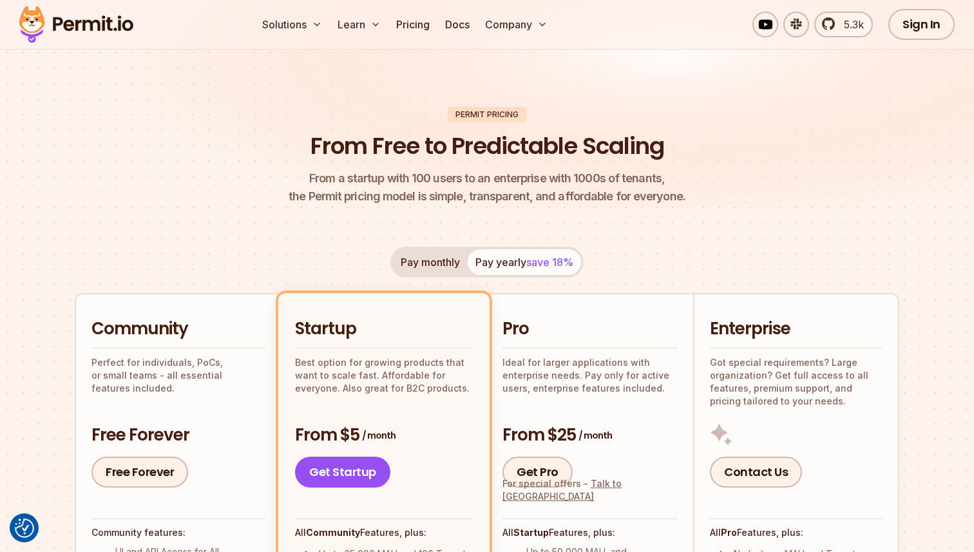
click at [449, 265] on button "Pay monthly" at bounding box center [430, 262] width 75 height 26
click at [548, 253] on button "Pay yearly save 18%" at bounding box center [524, 262] width 113 height 26
click at [526, 263] on div "Pay monthly Pay yearly save 18%" at bounding box center [486, 262] width 193 height 31
click at [430, 261] on button "Pay monthly" at bounding box center [430, 262] width 75 height 26
click at [502, 182] on span "From a startup with 100 users to an enterprise with 1000s of tenants," at bounding box center [487, 178] width 397 height 18
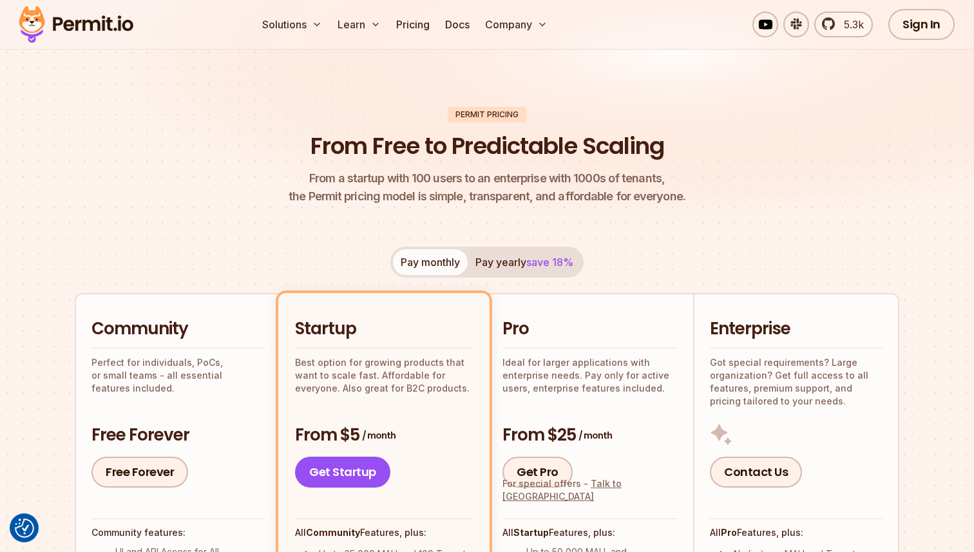
scroll to position [0, 0]
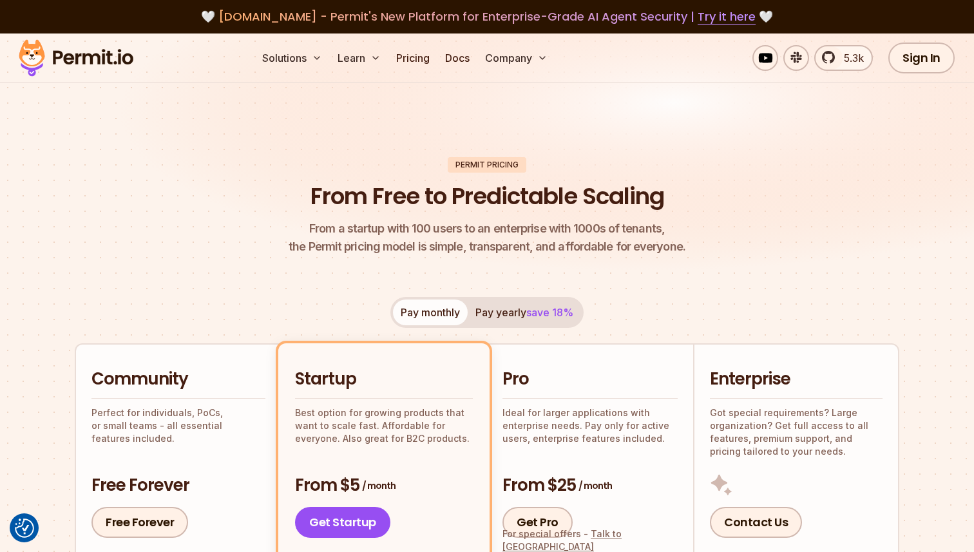
click at [193, 151] on img at bounding box center [487, 163] width 974 height 260
click at [631, 143] on img at bounding box center [487, 163] width 974 height 260
drag, startPoint x: 458, startPoint y: 164, endPoint x: 526, endPoint y: 165, distance: 68.3
click at [526, 165] on header "Permit Pricing From Free to Predictable Scaling From a startup with 100 users t…" at bounding box center [487, 206] width 824 height 99
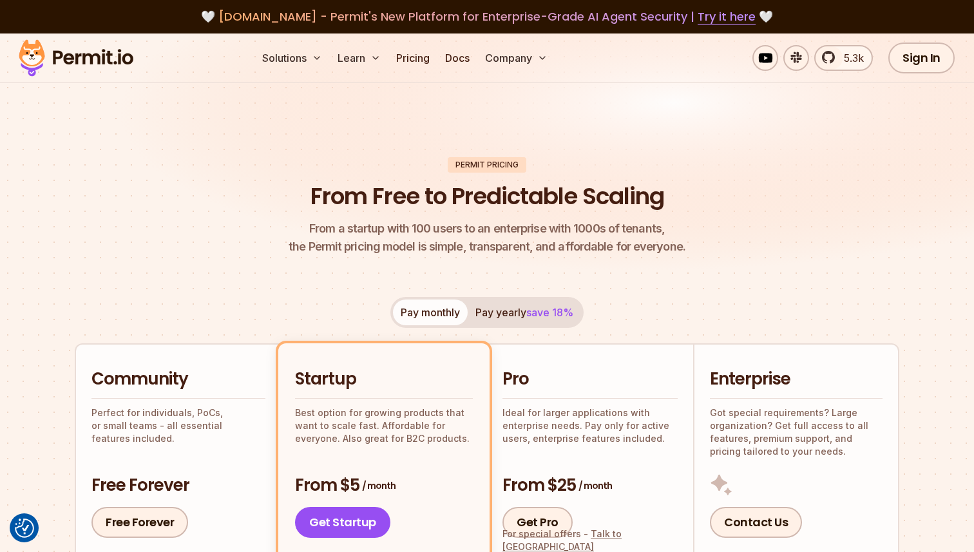
click at [506, 163] on div "Permit Pricing" at bounding box center [487, 164] width 79 height 15
drag, startPoint x: 452, startPoint y: 163, endPoint x: 527, endPoint y: 166, distance: 74.8
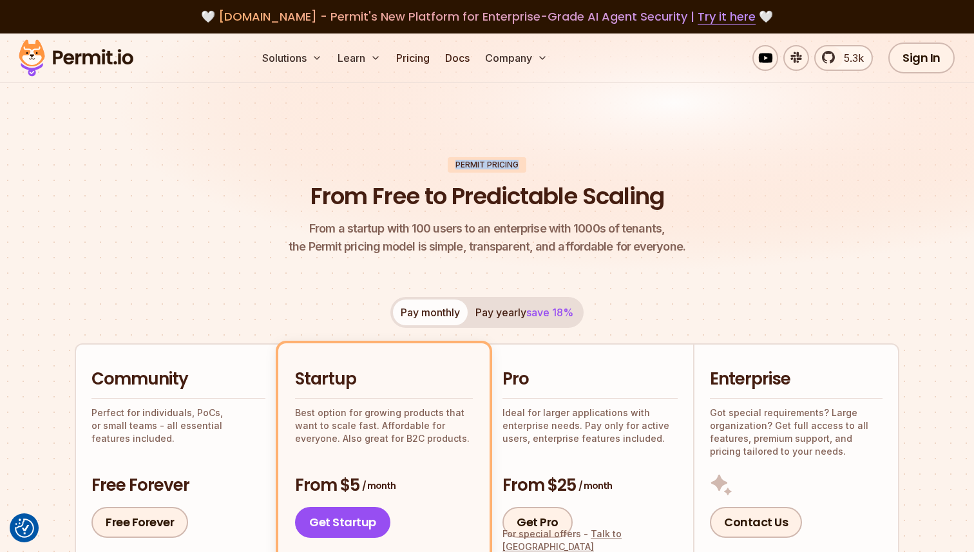
click at [528, 166] on header "Permit Pricing From Free to Predictable Scaling From a startup with 100 users t…" at bounding box center [487, 206] width 824 height 99
click at [527, 166] on header "Permit Pricing From Free to Predictable Scaling From a startup with 100 users t…" at bounding box center [487, 206] width 824 height 99
drag, startPoint x: 519, startPoint y: 164, endPoint x: 428, endPoint y: 163, distance: 90.8
click at [428, 163] on header "Permit Pricing From Free to Predictable Scaling From a startup with 100 users t…" at bounding box center [487, 206] width 824 height 99
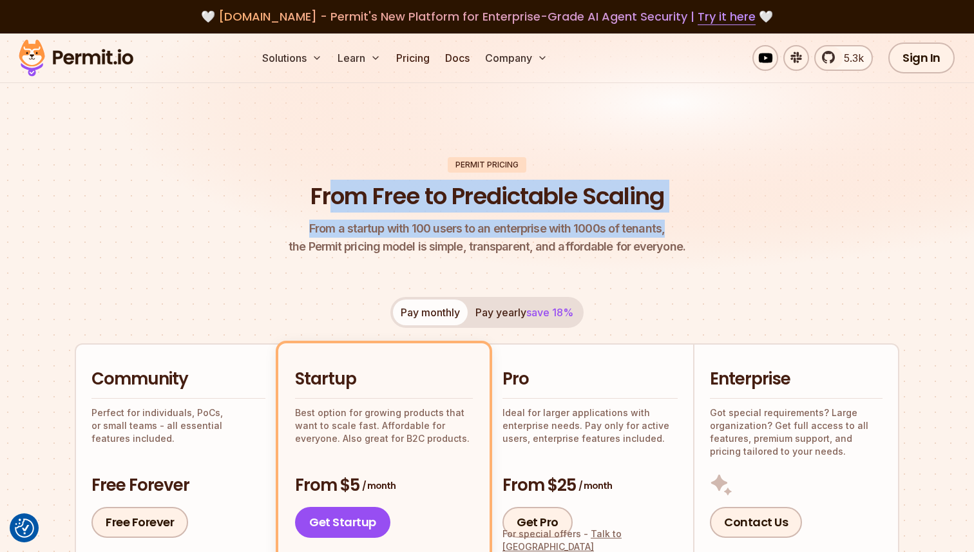
drag, startPoint x: 330, startPoint y: 195, endPoint x: 707, endPoint y: 227, distance: 378.2
click at [707, 227] on header "Permit Pricing From Free to Predictable Scaling From a startup with 100 users t…" at bounding box center [487, 206] width 824 height 99
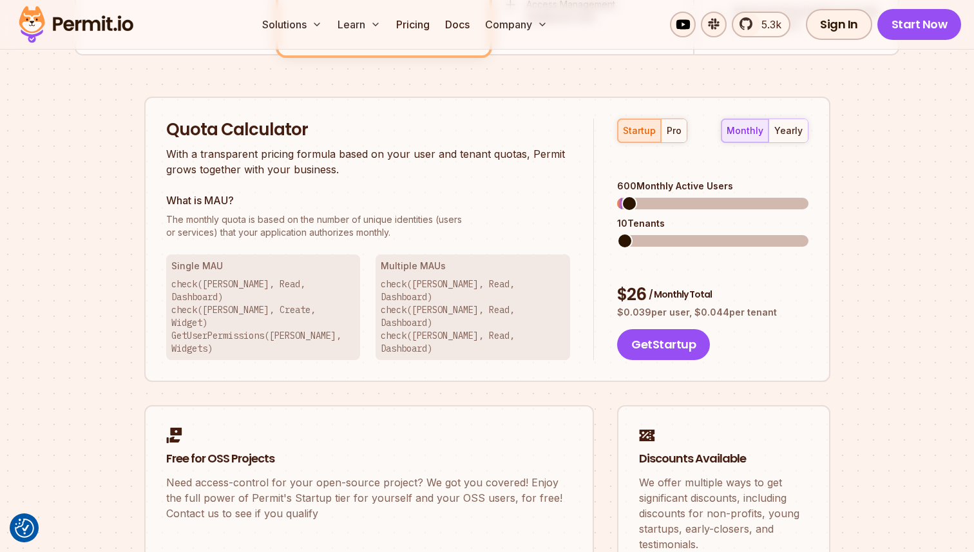
scroll to position [793, 0]
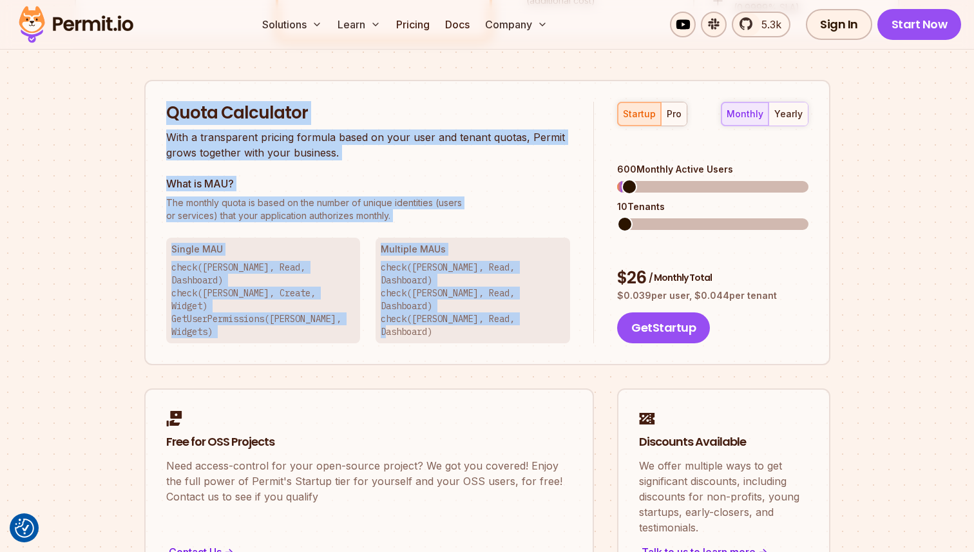
drag, startPoint x: 167, startPoint y: 111, endPoint x: 467, endPoint y: 314, distance: 362.1
click at [467, 314] on div "Quota Calculator With a transparent pricing formula based on your user and tena…" at bounding box center [487, 223] width 686 height 286
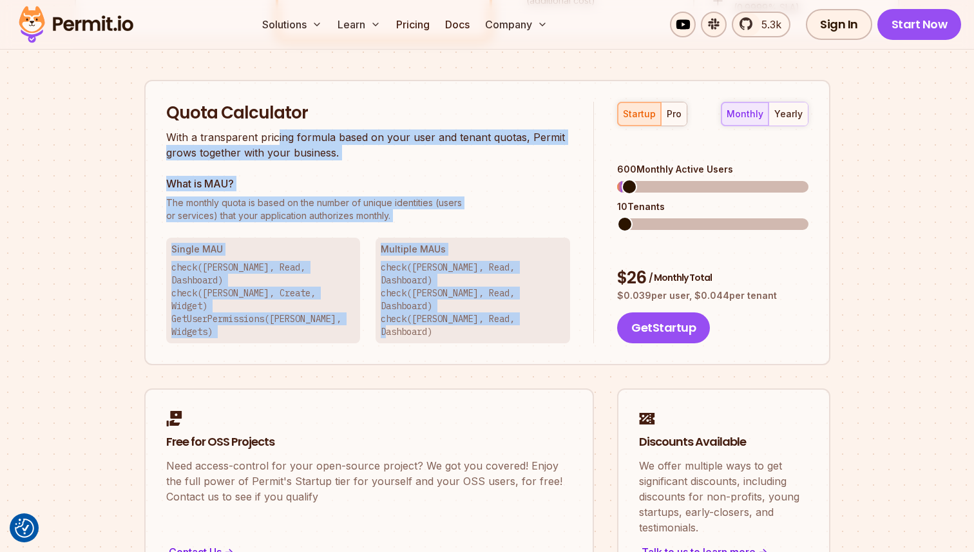
drag, startPoint x: 571, startPoint y: 303, endPoint x: 274, endPoint y: 139, distance: 339.3
click at [274, 139] on div "Quota Calculator With a transparent pricing formula based on your user and tena…" at bounding box center [380, 223] width 428 height 242
click at [274, 139] on p "With a transparent pricing formula based on your user and tenant quotas, Permit…" at bounding box center [368, 144] width 405 height 31
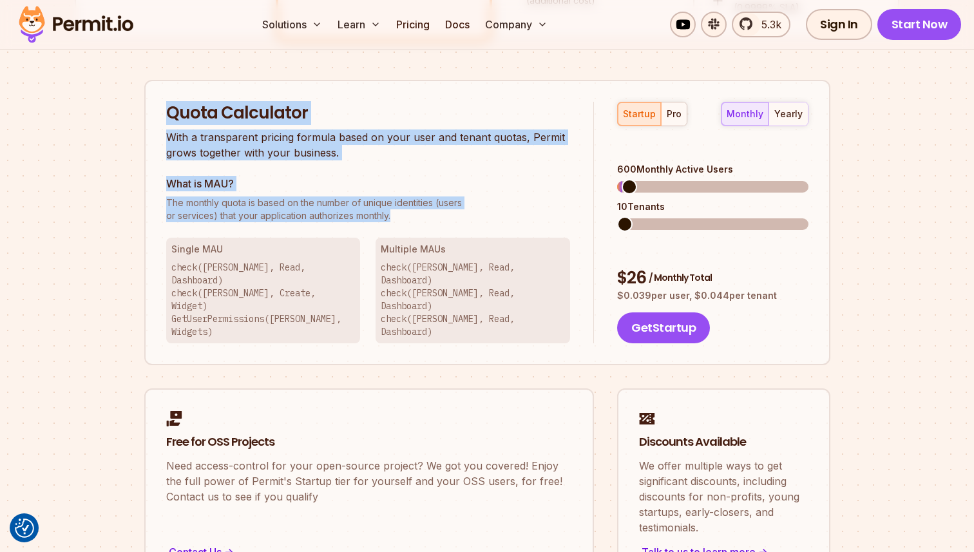
drag, startPoint x: 169, startPoint y: 106, endPoint x: 421, endPoint y: 225, distance: 279.5
click at [421, 225] on div "Quota Calculator With a transparent pricing formula based on your user and tena…" at bounding box center [380, 223] width 428 height 242
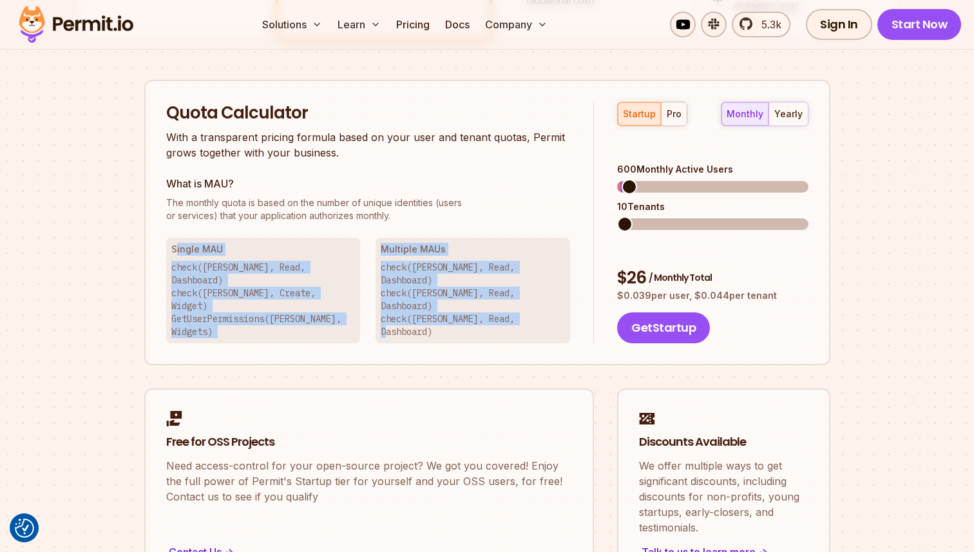
drag, startPoint x: 175, startPoint y: 247, endPoint x: 475, endPoint y: 329, distance: 311.1
click at [475, 329] on div "Quota Calculator With a transparent pricing formula based on your user and tena…" at bounding box center [487, 332] width 686 height 504
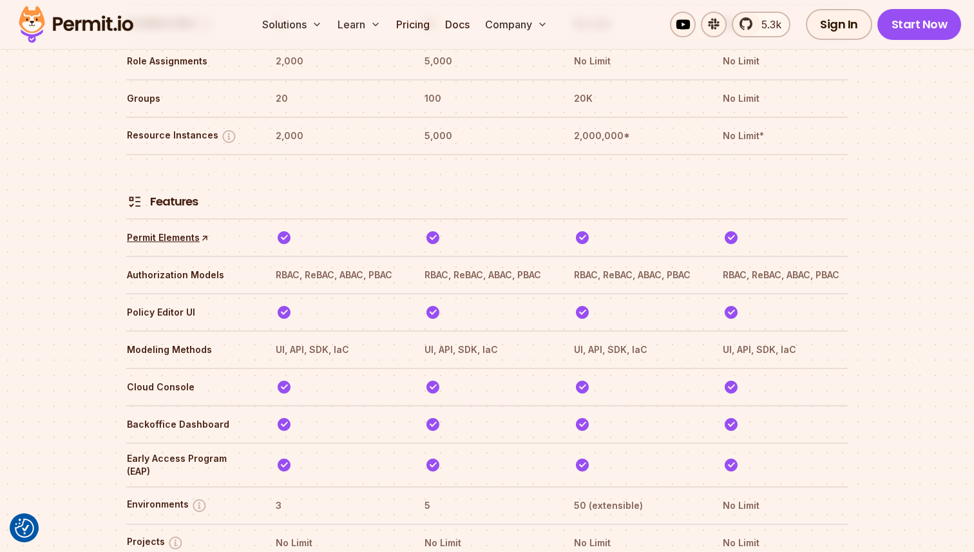
scroll to position [1866, 0]
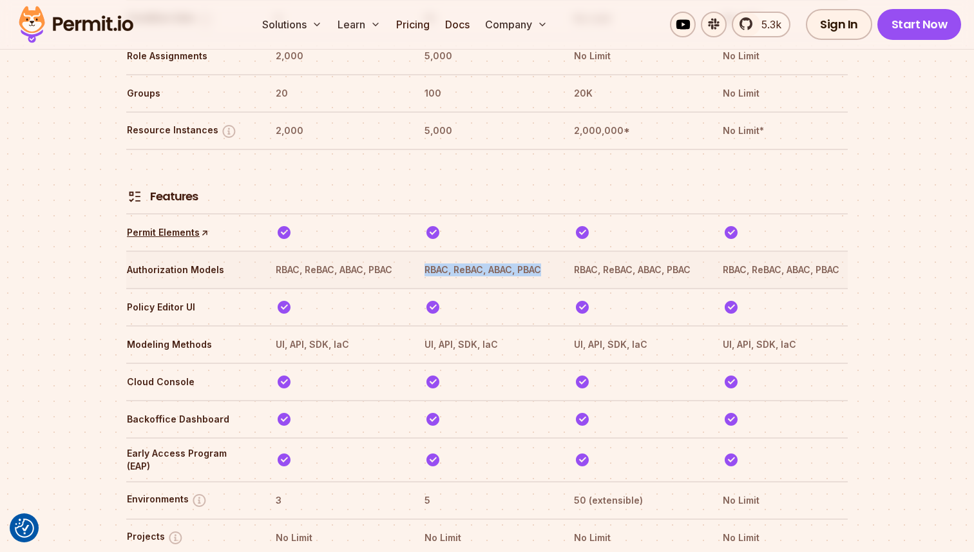
drag, startPoint x: 426, startPoint y: 231, endPoint x: 555, endPoint y: 238, distance: 129.7
click at [555, 251] on tr "Authorization Models RBAC, ReBAC, ABAC, PBAC RBAC, ReBAC, ABAC, PBAC RBAC, ReBA…" at bounding box center [486, 269] width 721 height 37
copy th "RBAC, ReBAC, ABAC, PBAC"
click at [524, 297] on th at bounding box center [487, 307] width 126 height 21
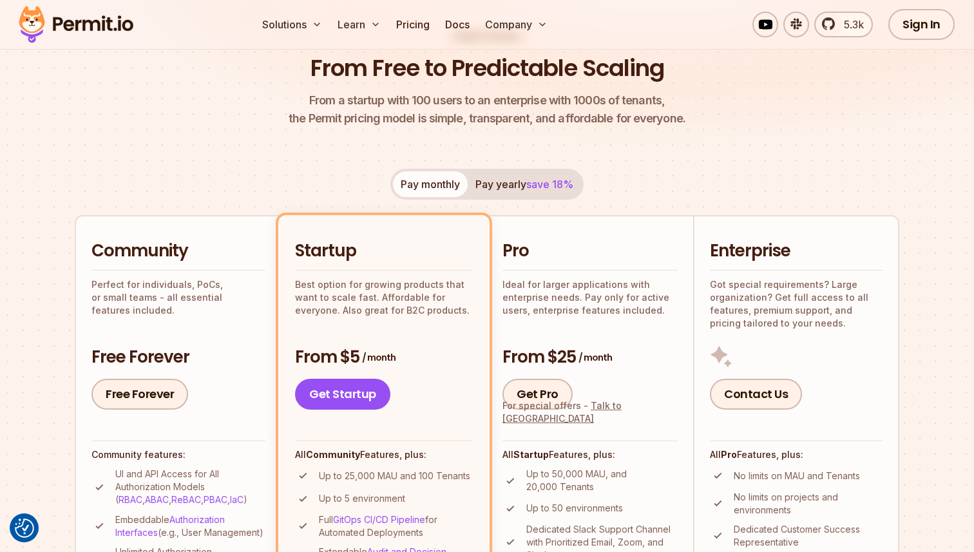
scroll to position [0, 0]
